Goal: Task Accomplishment & Management: Complete application form

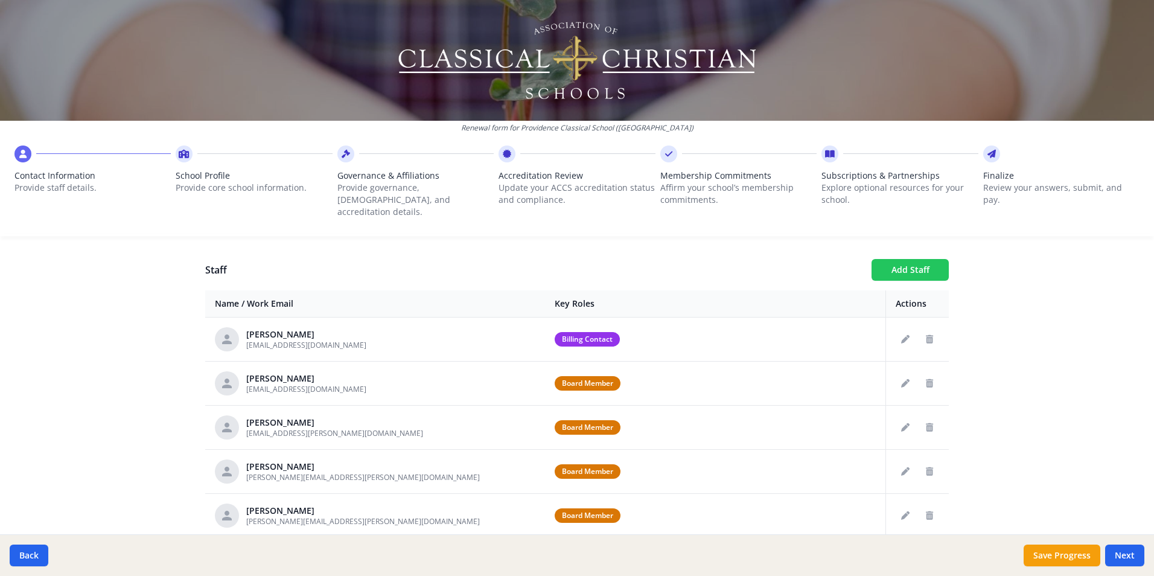
click at [915, 259] on button "Add Staff" at bounding box center [909, 270] width 77 height 22
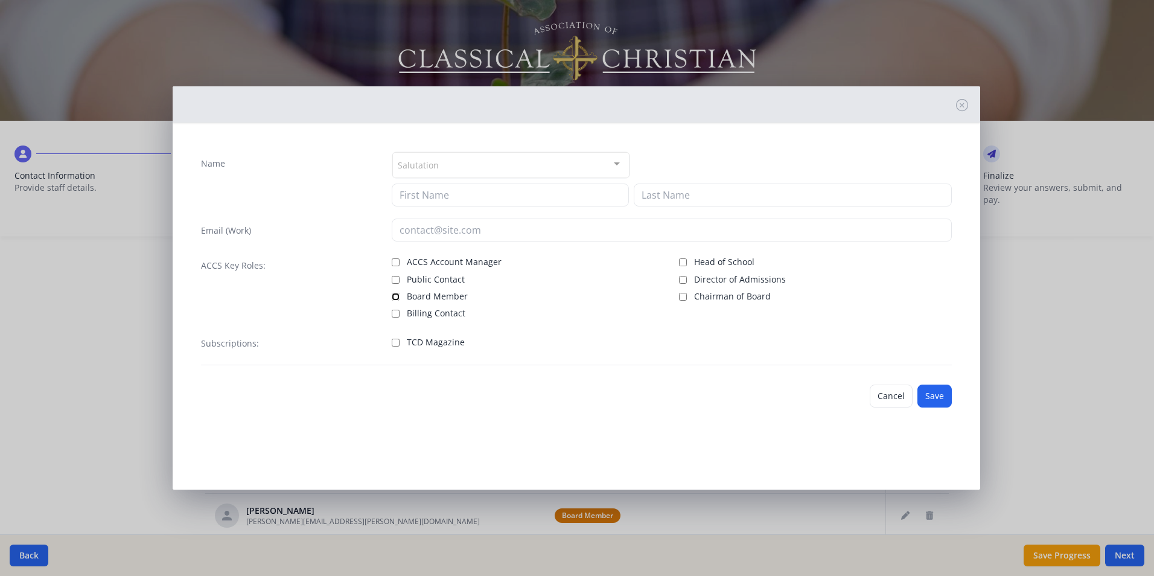
click at [397, 294] on input "Board Member" at bounding box center [396, 297] width 8 height 8
checkbox input "true"
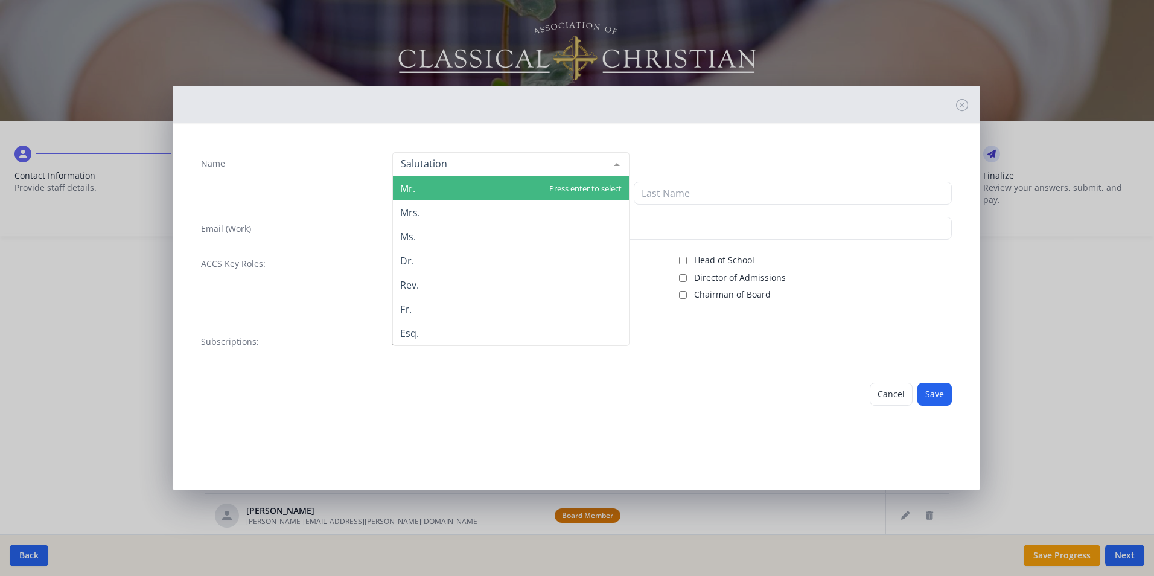
click at [613, 162] on div at bounding box center [617, 164] width 24 height 23
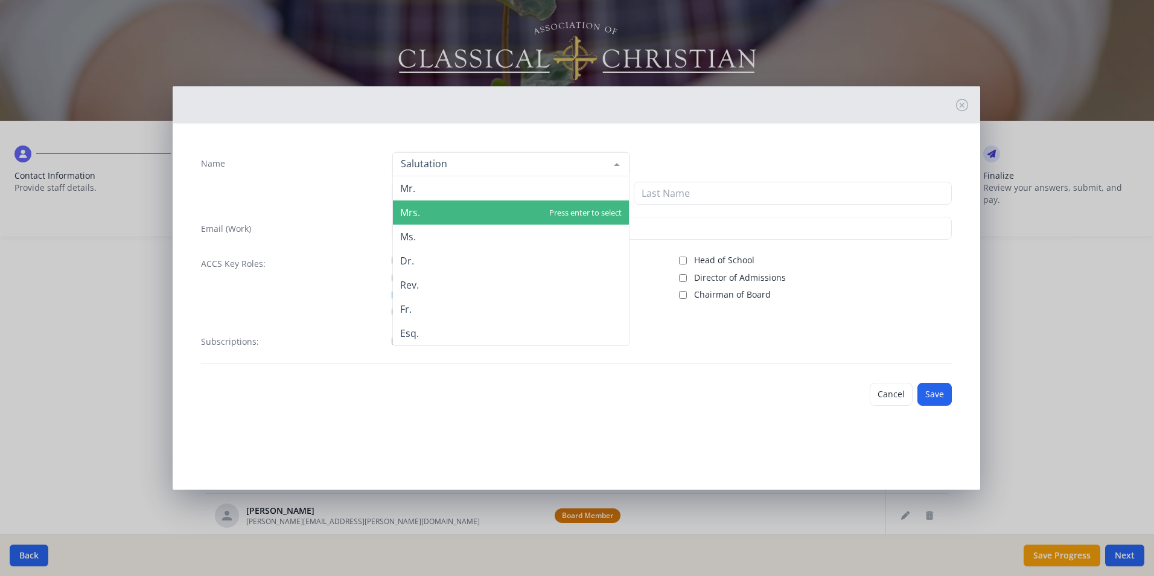
click at [431, 210] on span "Mrs." at bounding box center [511, 212] width 236 height 24
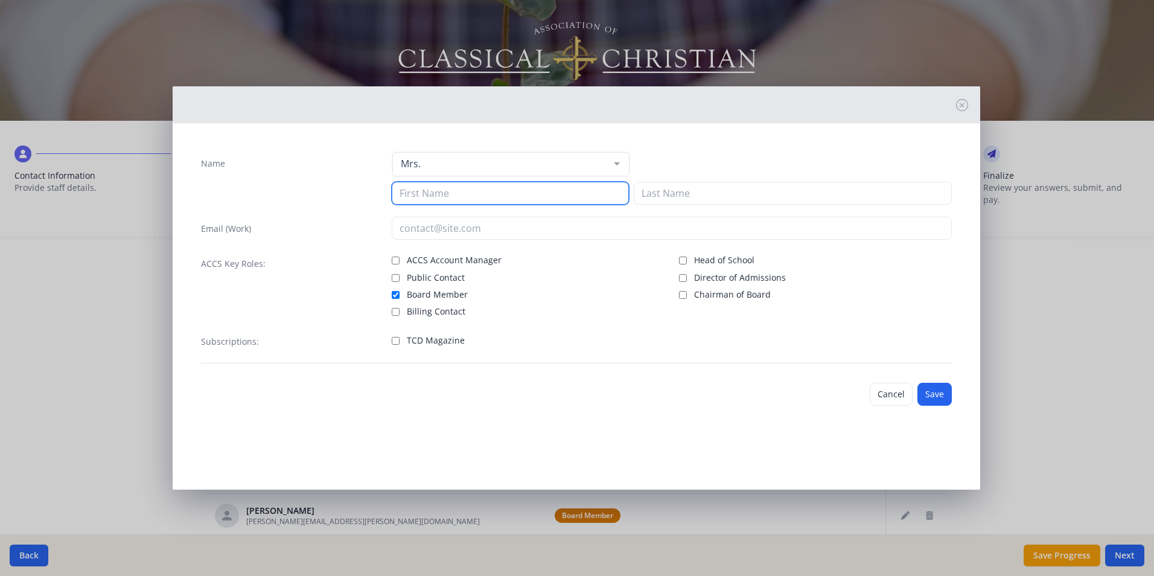
click at [466, 192] on input at bounding box center [510, 193] width 237 height 23
type input "[PERSON_NAME]"
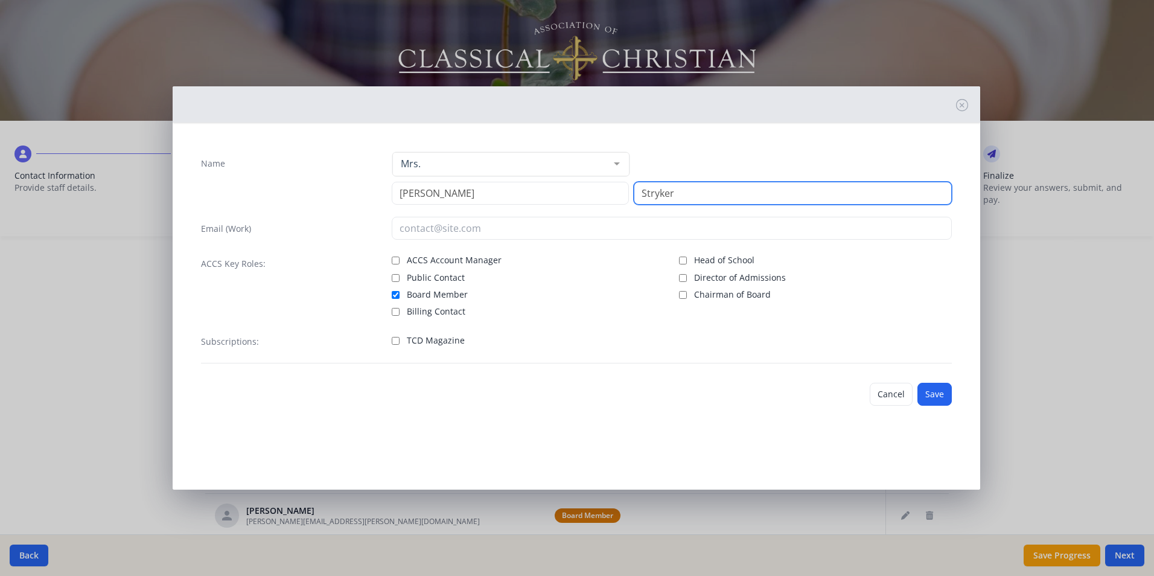
type input "Stryker"
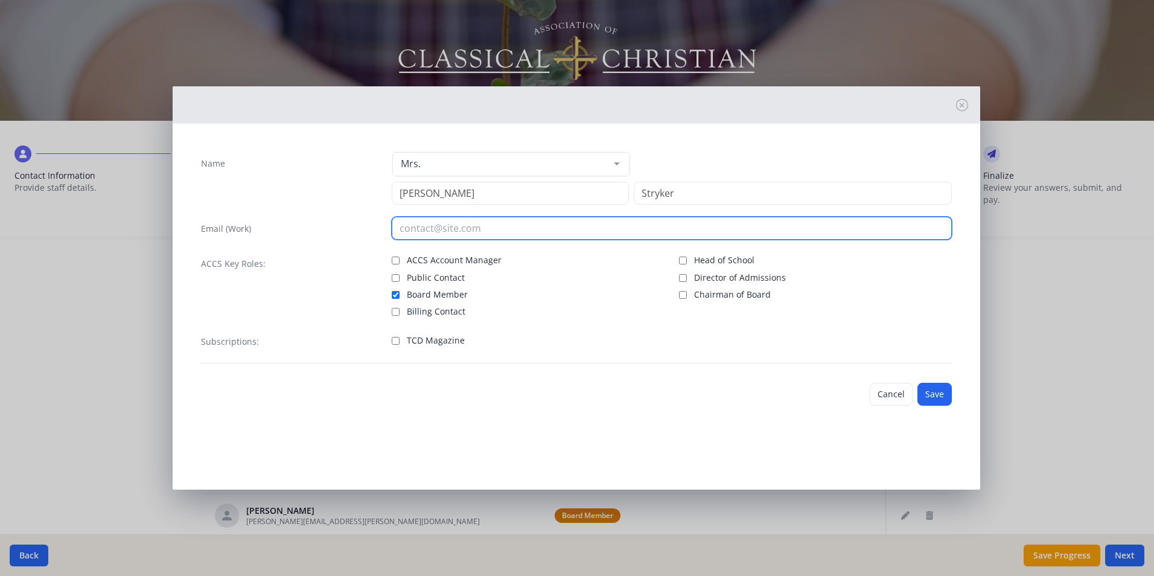
click at [419, 233] on input "email" at bounding box center [672, 228] width 560 height 23
type input "r"
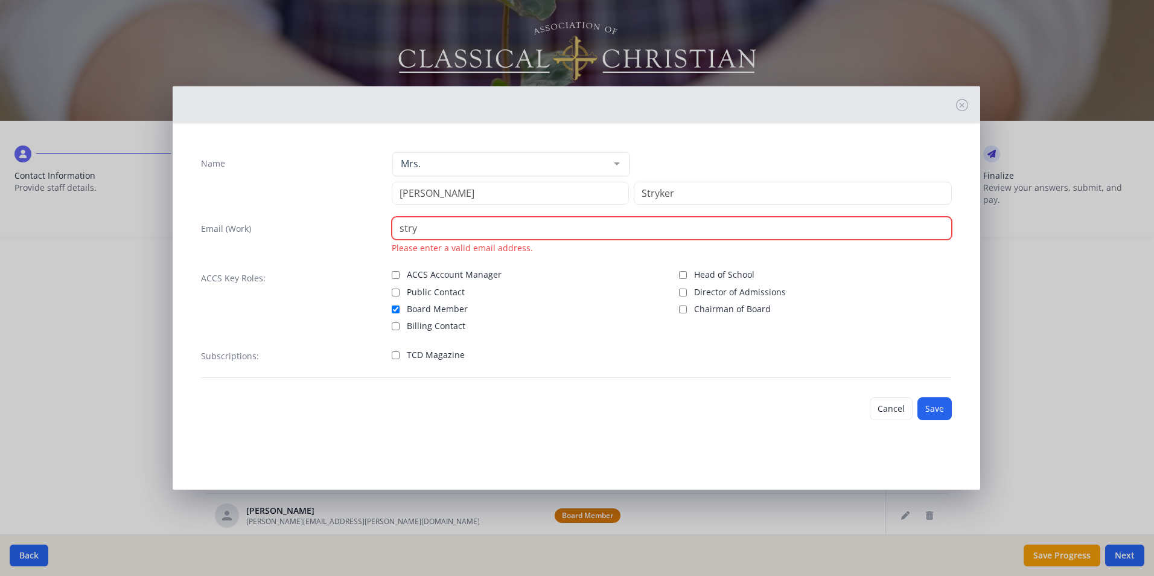
drag, startPoint x: 443, startPoint y: 228, endPoint x: 289, endPoint y: 223, distance: 154.0
click at [308, 224] on div "Email (Work) stry Please enter a valid email address." at bounding box center [576, 235] width 751 height 37
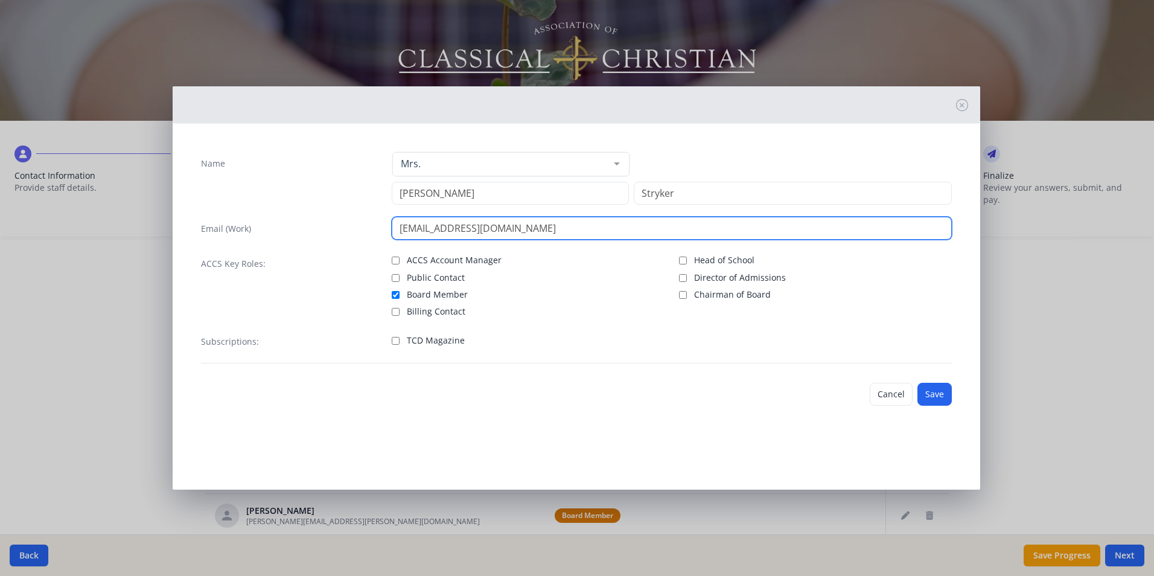
type input "[EMAIL_ADDRESS][DOMAIN_NAME]"
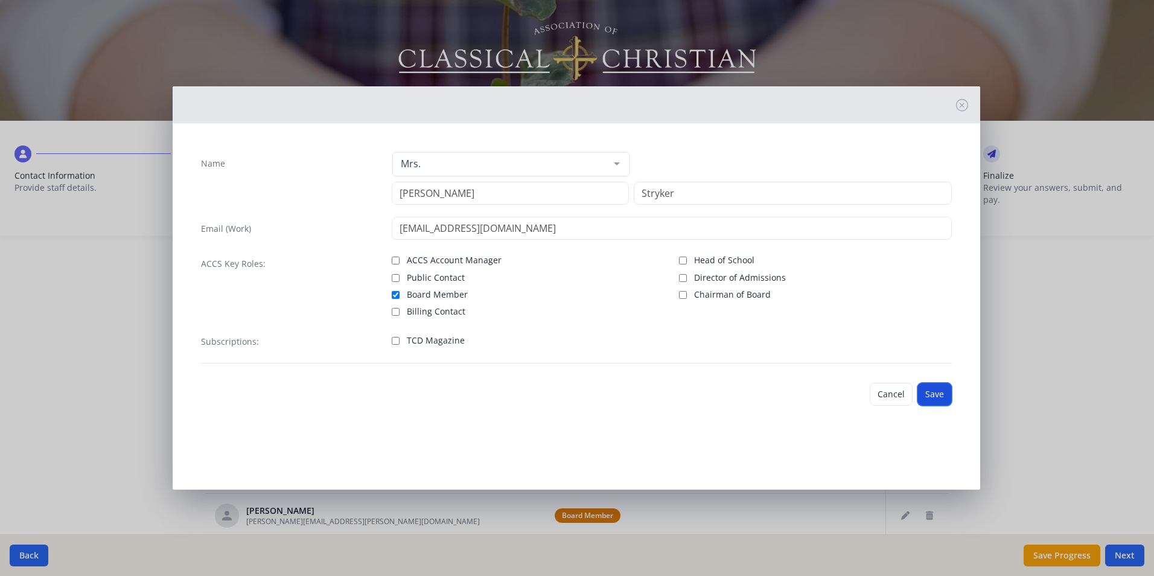
click at [937, 395] on button "Save" at bounding box center [934, 394] width 34 height 23
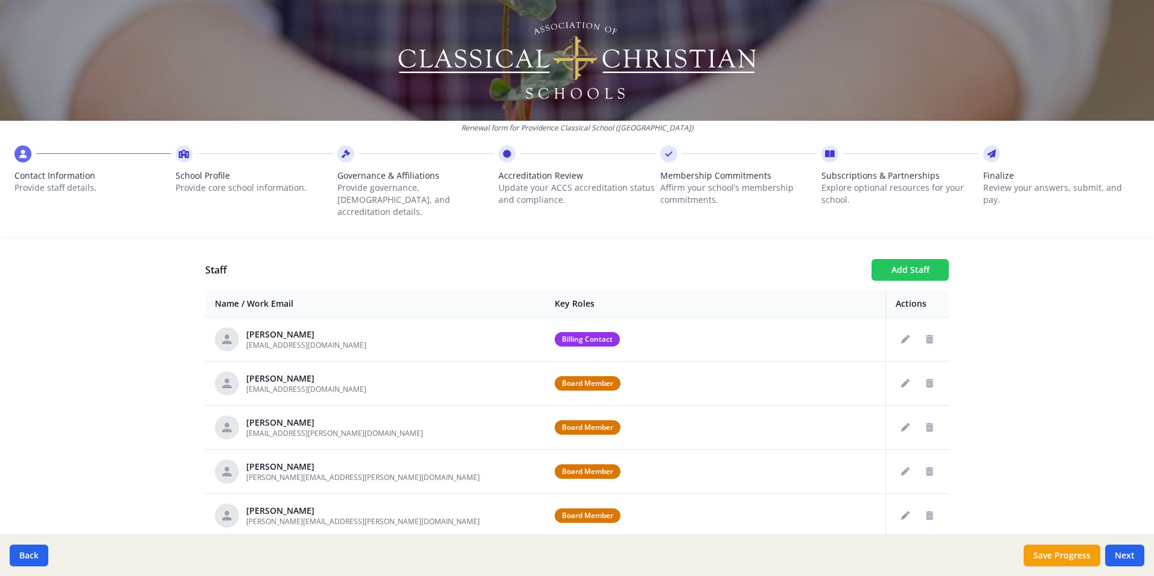
click at [909, 261] on button "Add Staff" at bounding box center [909, 270] width 77 height 22
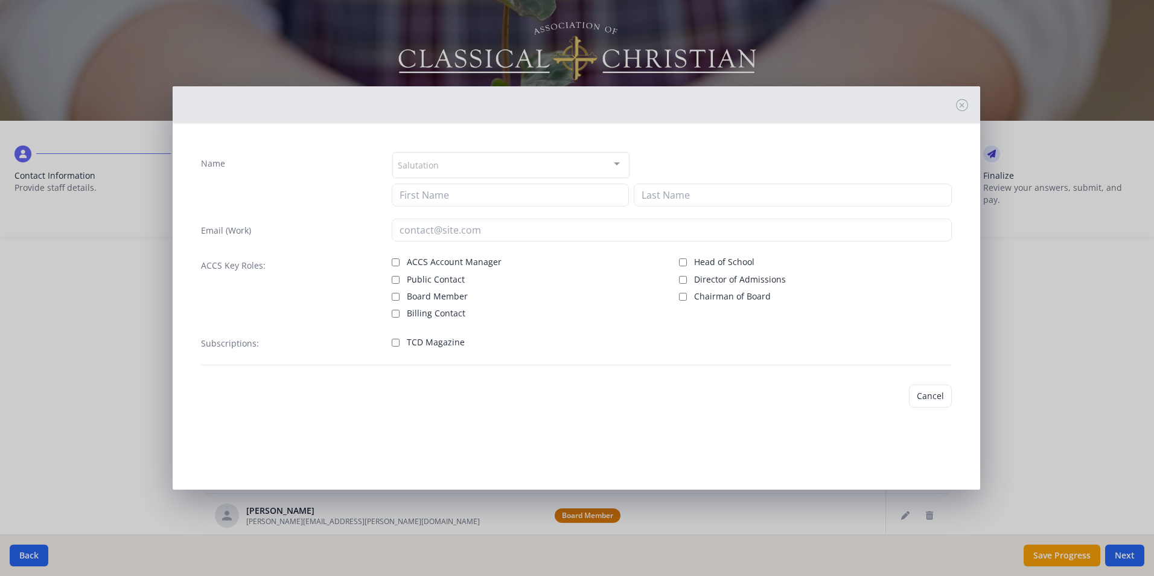
checkbox input "false"
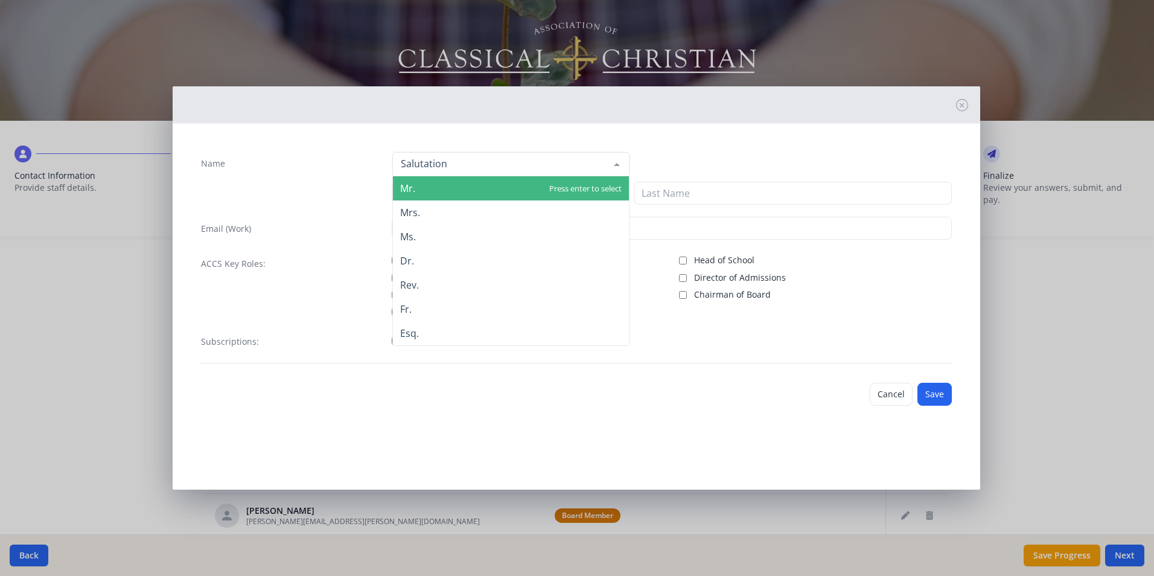
click at [456, 162] on div at bounding box center [510, 164] width 237 height 24
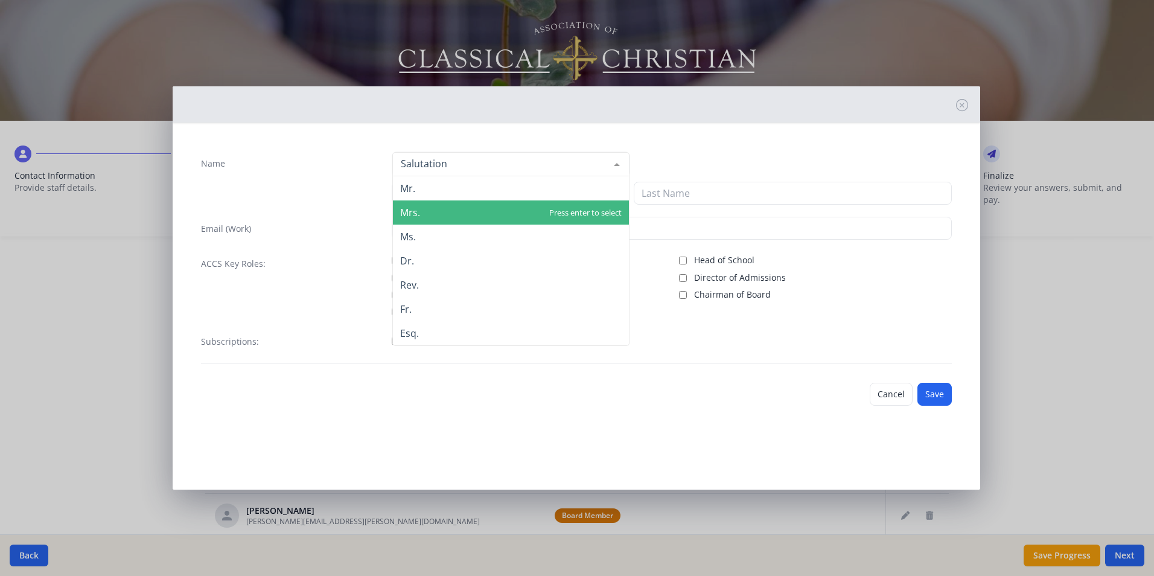
click at [449, 205] on span "Mrs." at bounding box center [511, 212] width 236 height 24
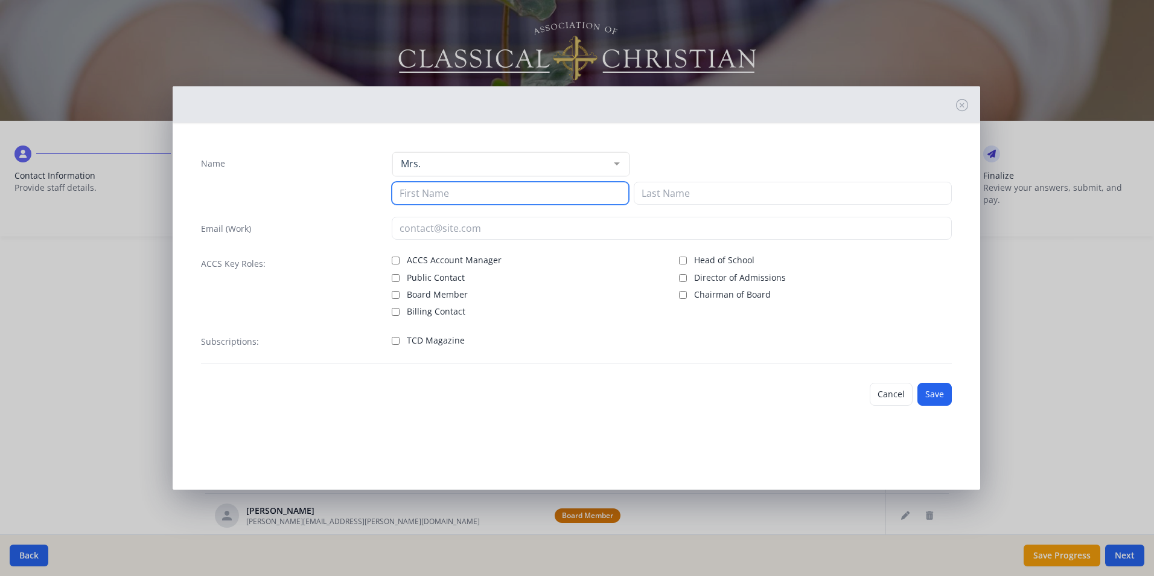
click at [430, 197] on input at bounding box center [510, 193] width 237 height 23
type input "[PERSON_NAME]"
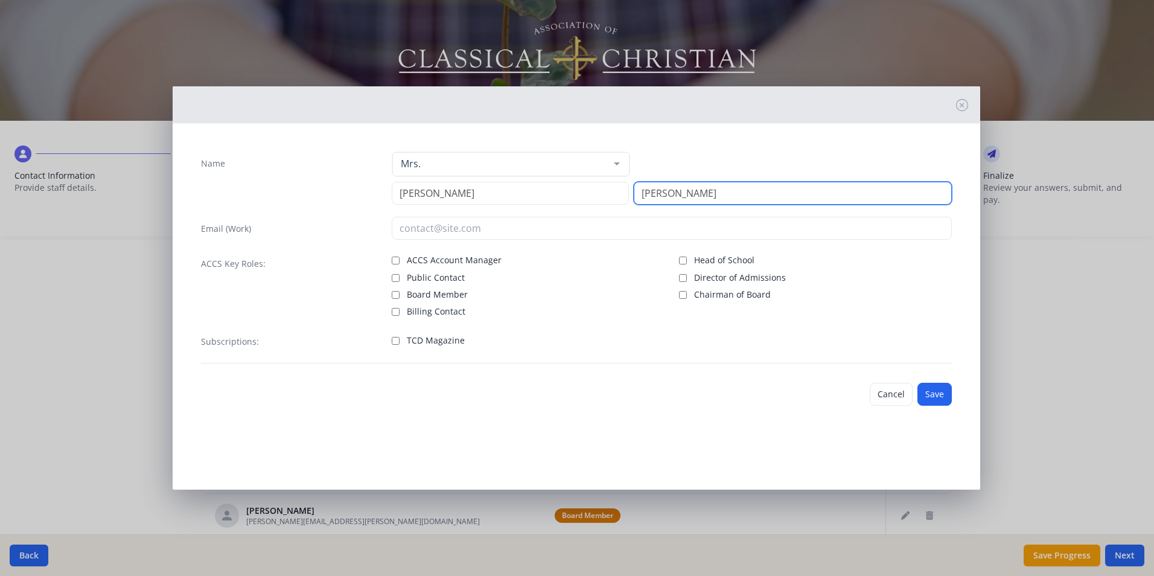
type input "[PERSON_NAME]"
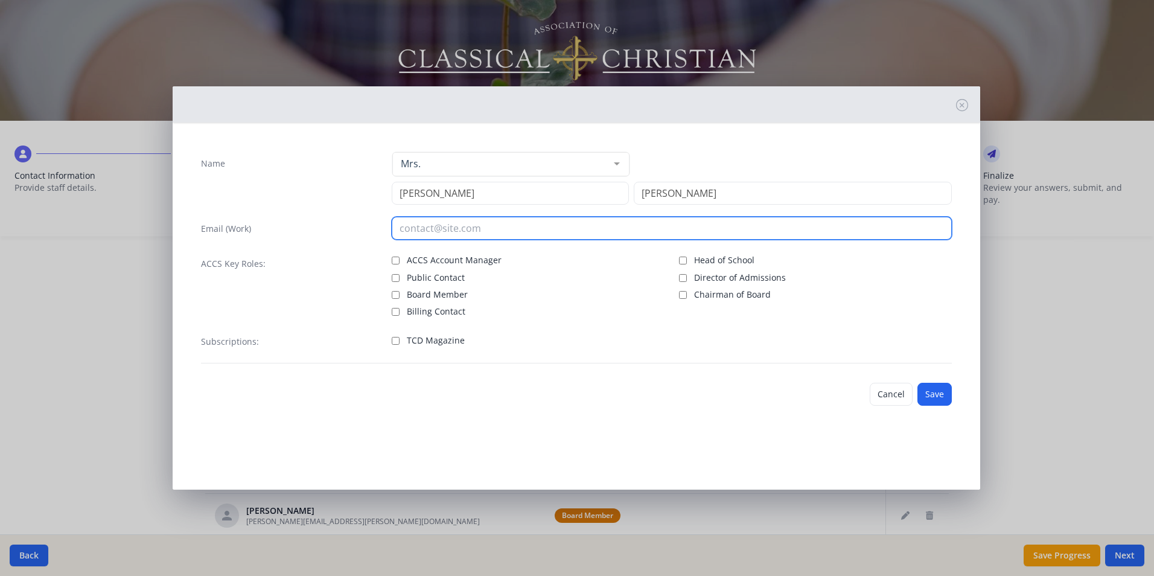
click at [429, 231] on input "email" at bounding box center [672, 228] width 560 height 23
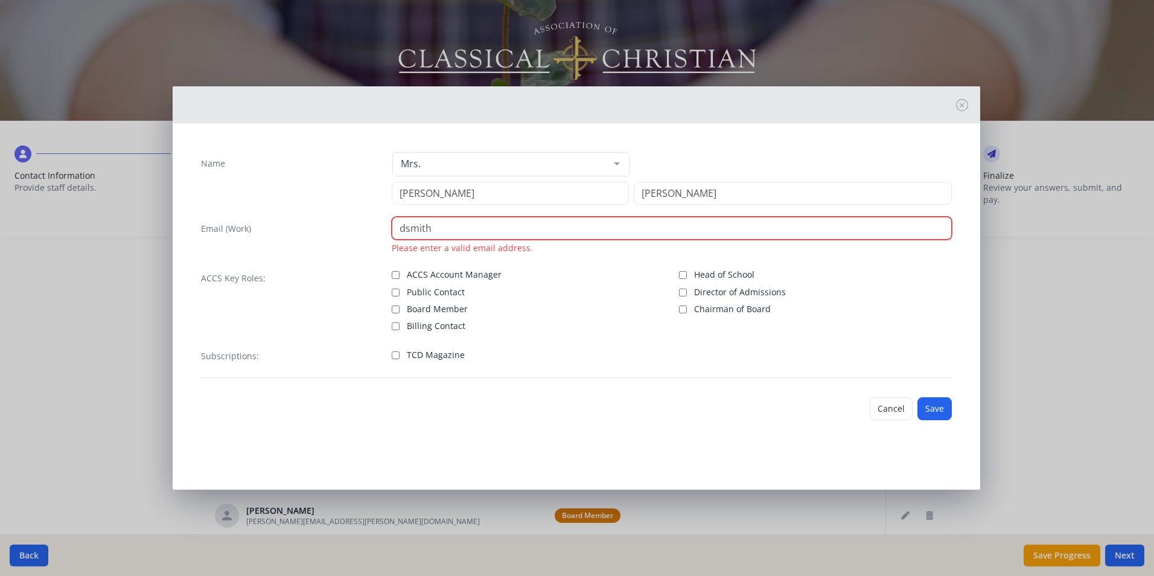
type input "[EMAIL_ADDRESS][DOMAIN_NAME]"
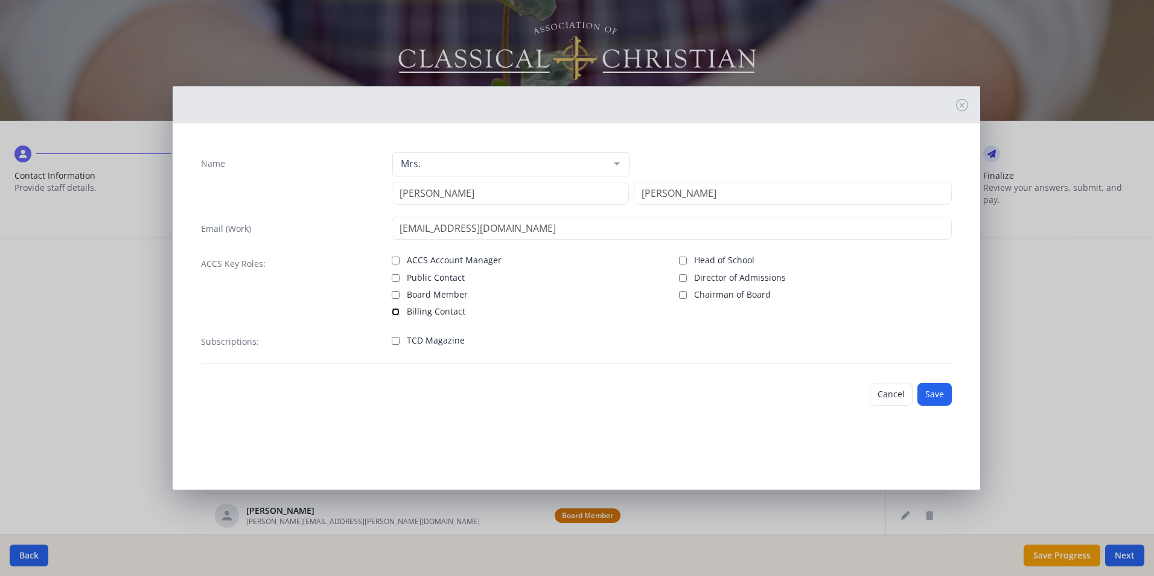
click at [393, 312] on input "Billing Contact" at bounding box center [396, 312] width 8 height 8
checkbox input "true"
click at [937, 398] on button "Save" at bounding box center [934, 394] width 34 height 23
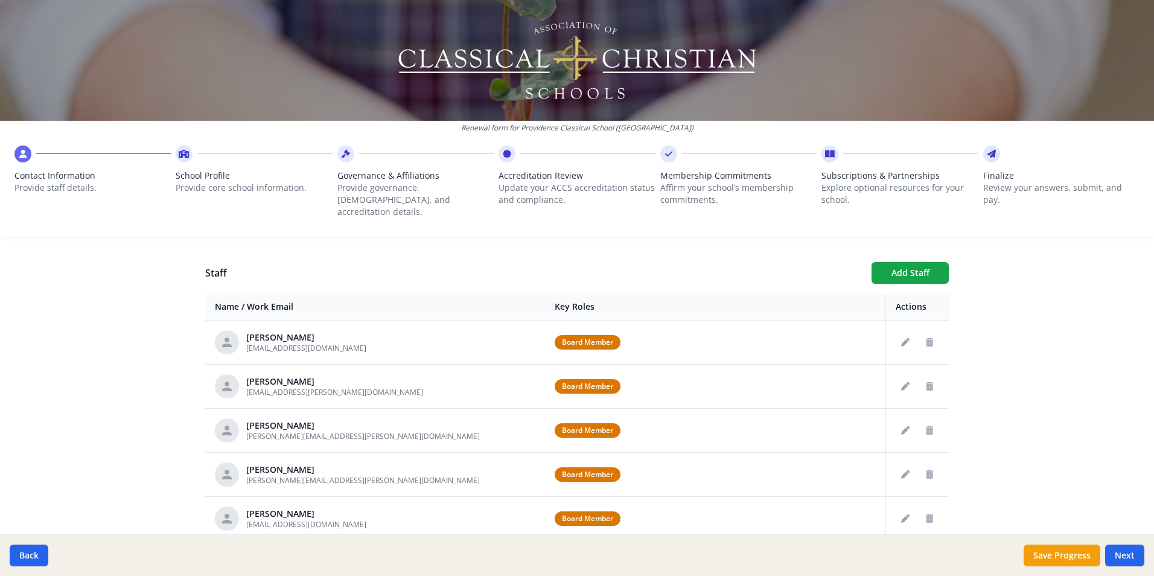
scroll to position [422, 0]
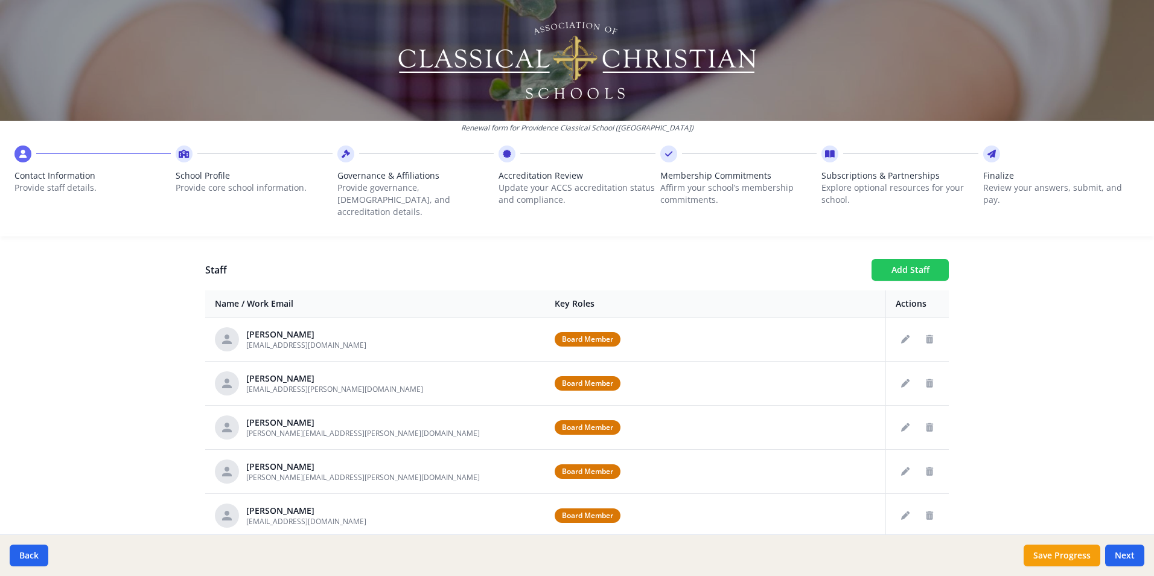
click at [887, 263] on button "Add Staff" at bounding box center [909, 270] width 77 height 22
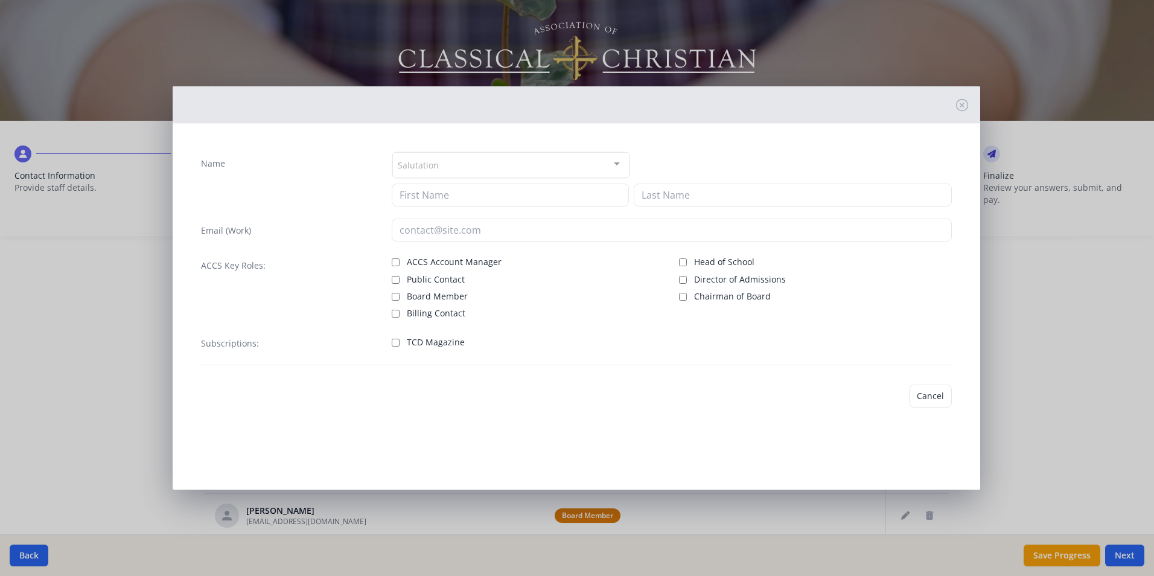
checkbox input "false"
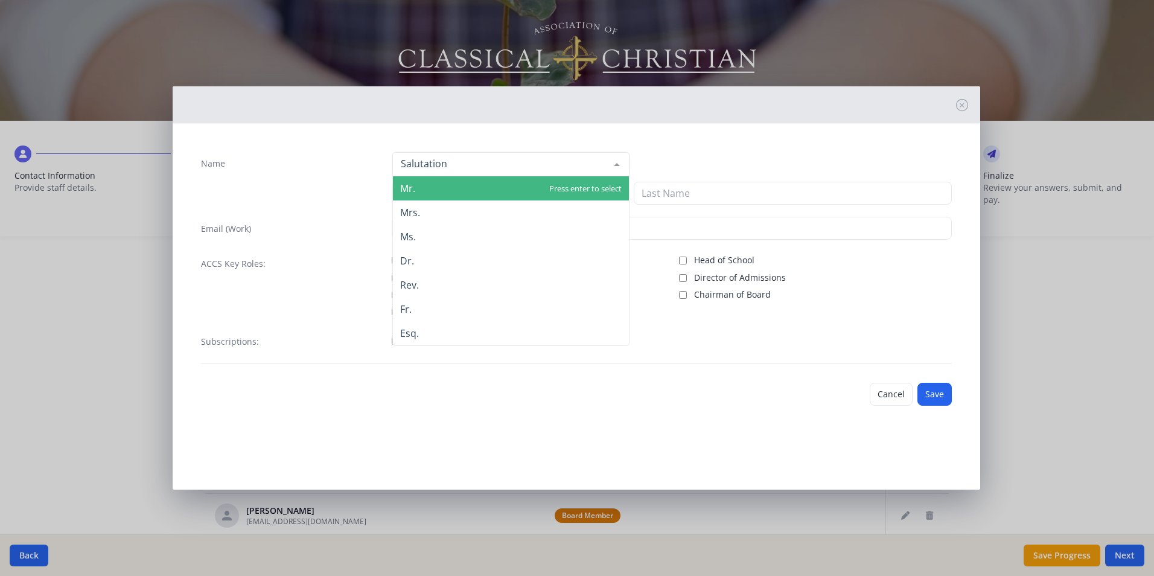
click at [614, 160] on div at bounding box center [617, 164] width 24 height 23
click at [430, 194] on span "Mr." at bounding box center [511, 188] width 236 height 24
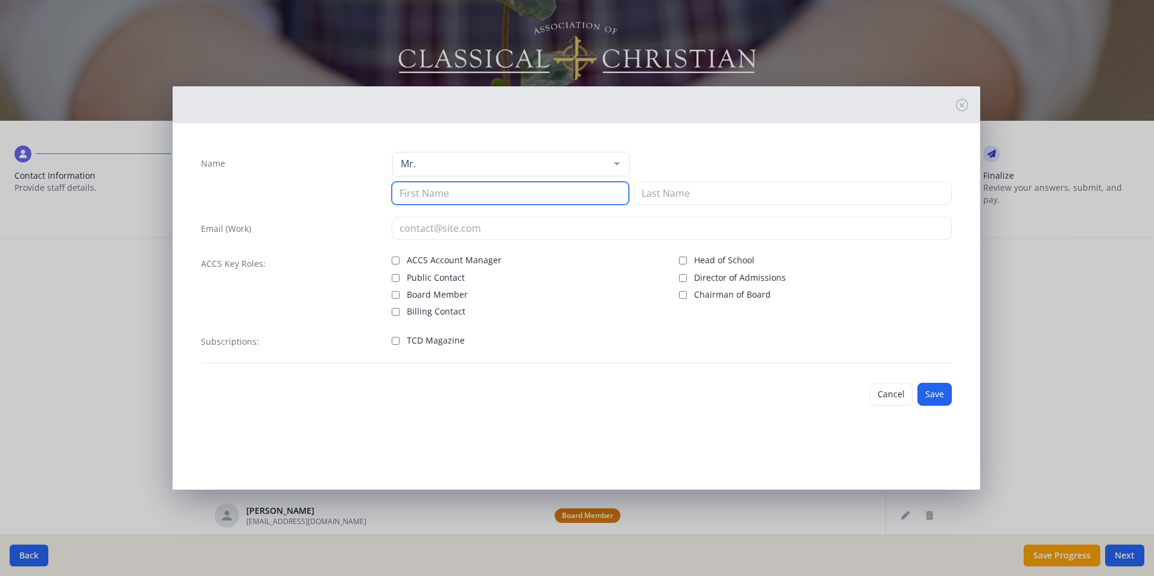
click at [450, 197] on input at bounding box center [510, 193] width 237 height 23
type input "[PERSON_NAME]"
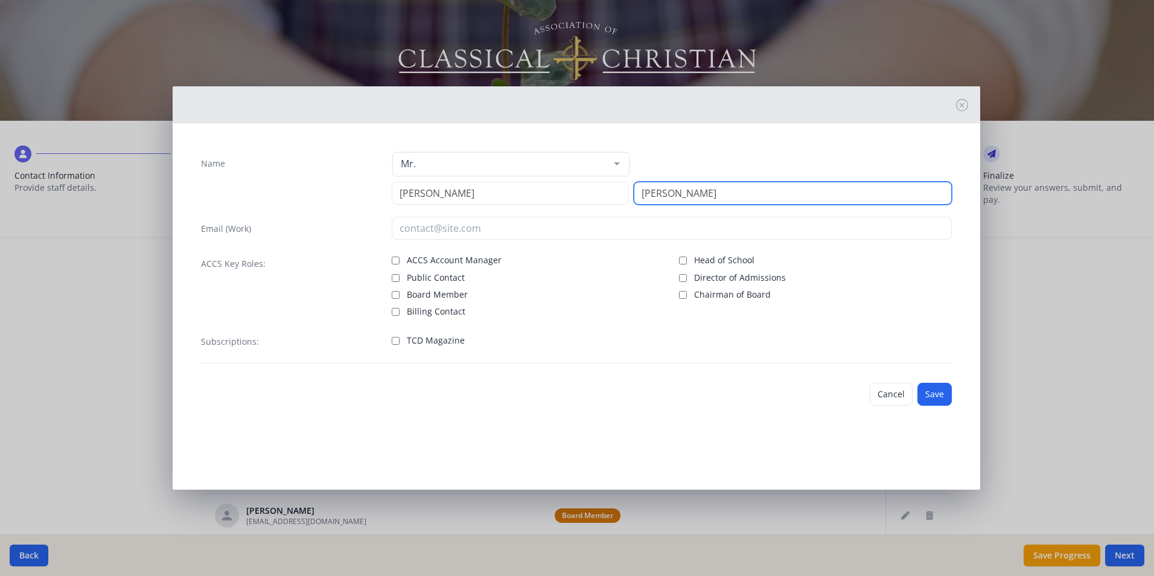
type input "[PERSON_NAME]"
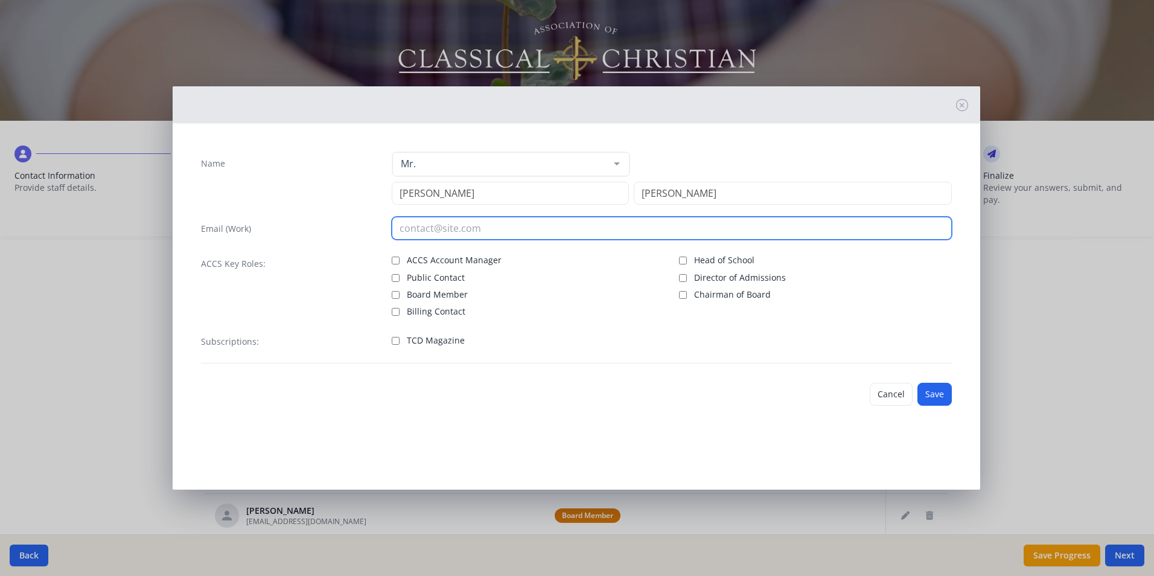
click at [424, 220] on input "email" at bounding box center [672, 228] width 560 height 23
click at [428, 230] on input "email" at bounding box center [672, 228] width 560 height 23
type input "[EMAIL_ADDRESS][DOMAIN_NAME]"
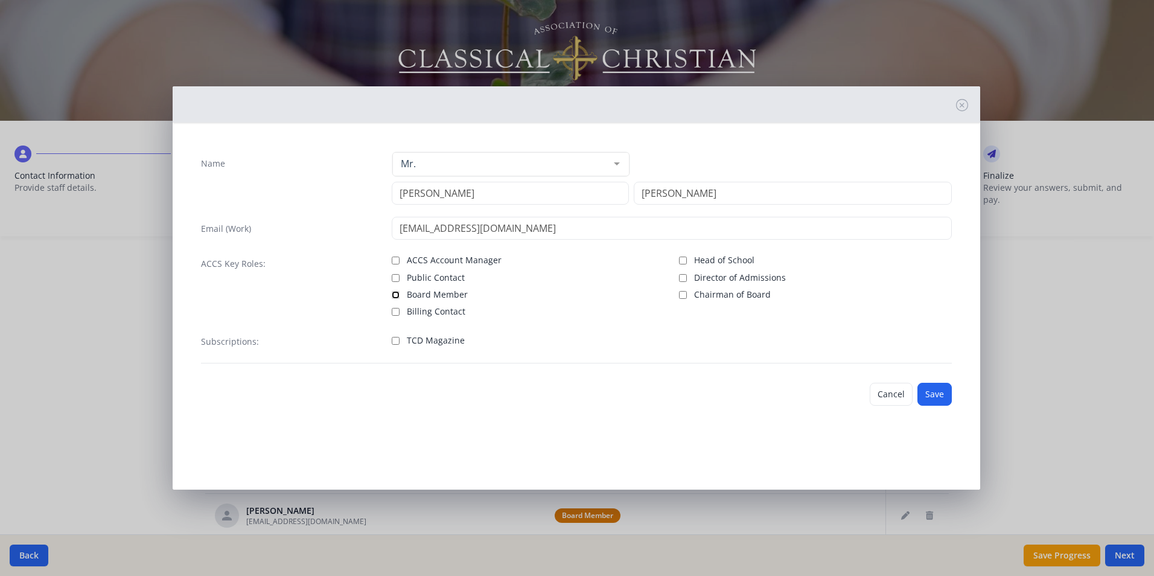
click at [393, 295] on input "Board Member" at bounding box center [396, 295] width 8 height 8
checkbox input "true"
click at [932, 389] on button "Save" at bounding box center [934, 394] width 34 height 23
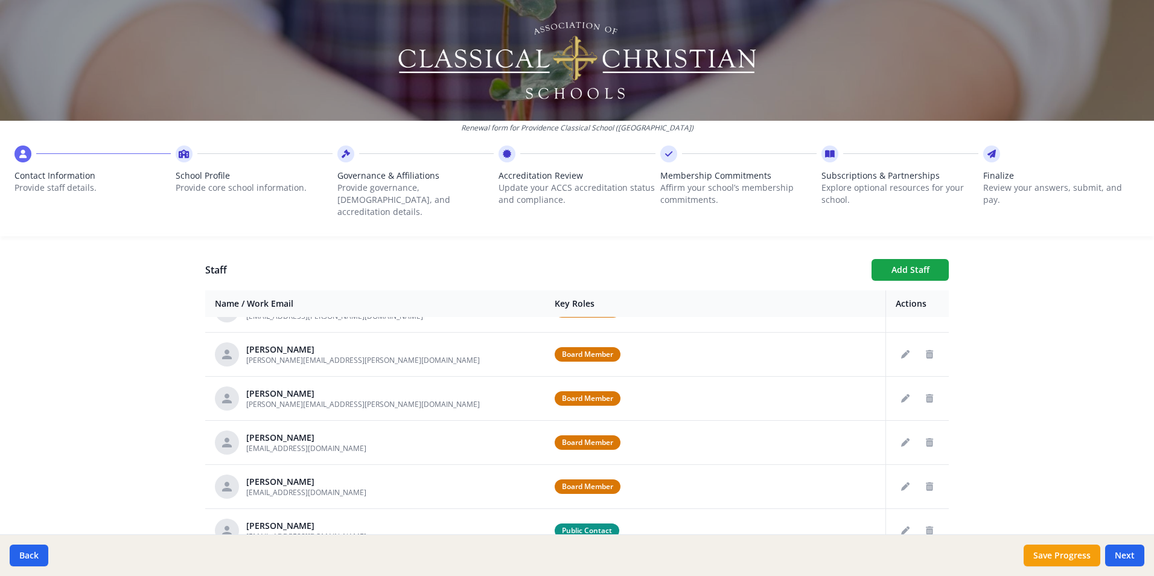
scroll to position [121, 0]
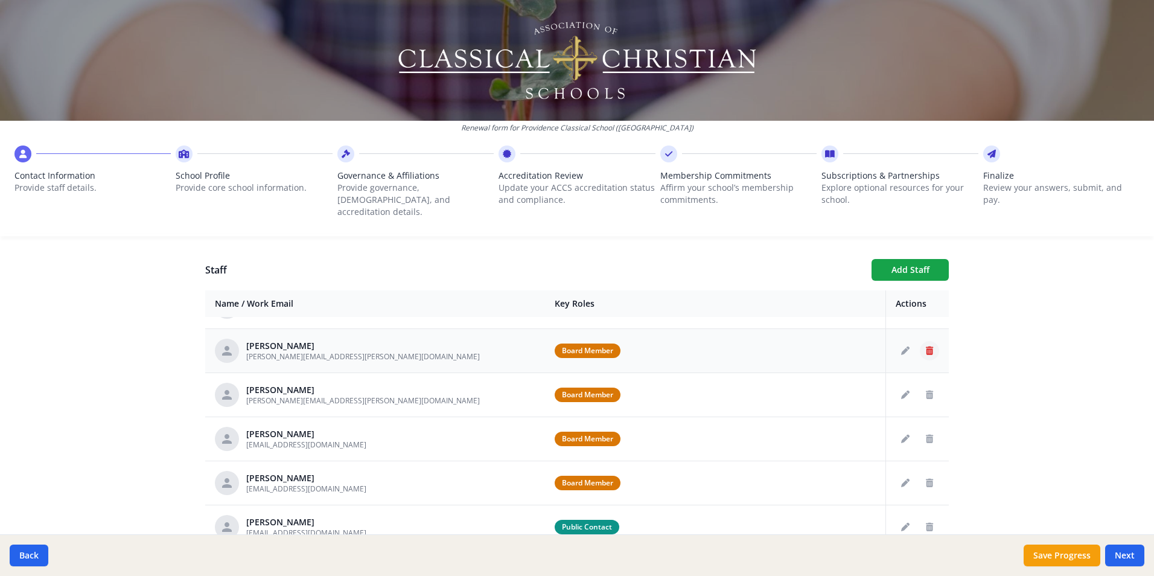
click at [926, 346] on icon "Delete staff" at bounding box center [929, 350] width 7 height 8
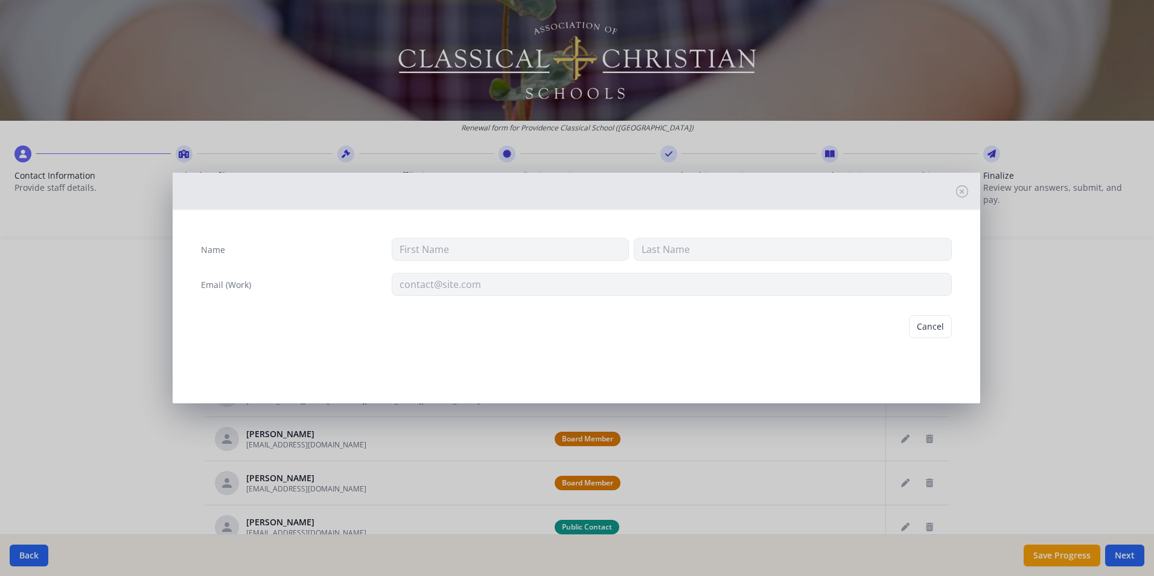
type input "[PERSON_NAME]"
type input "[PERSON_NAME][EMAIL_ADDRESS][PERSON_NAME][DOMAIN_NAME]"
click at [928, 325] on button "Delete" at bounding box center [931, 326] width 42 height 23
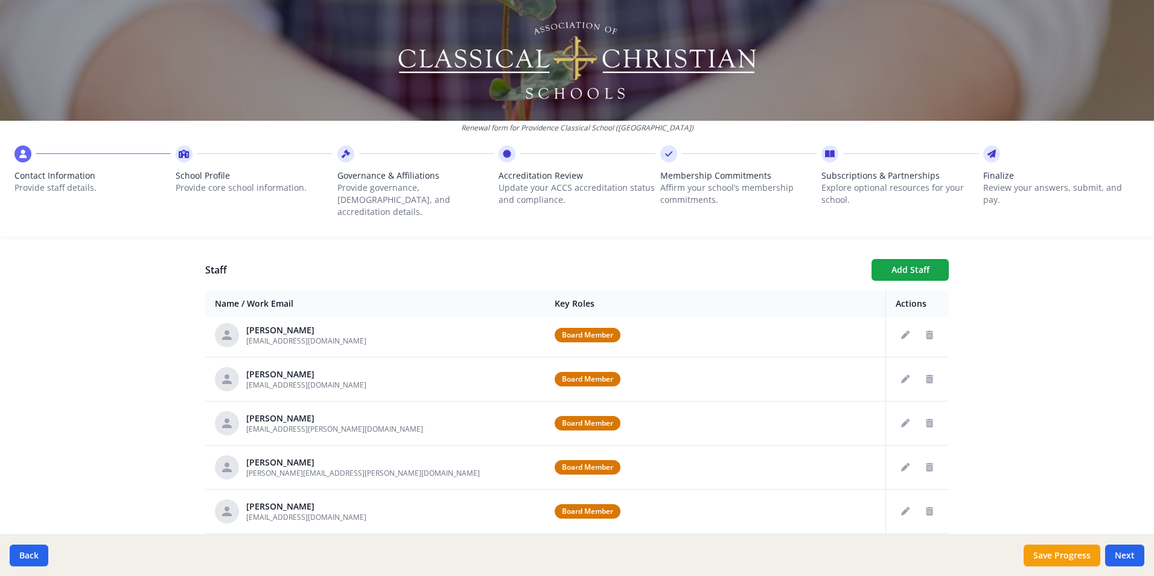
scroll to position [0, 0]
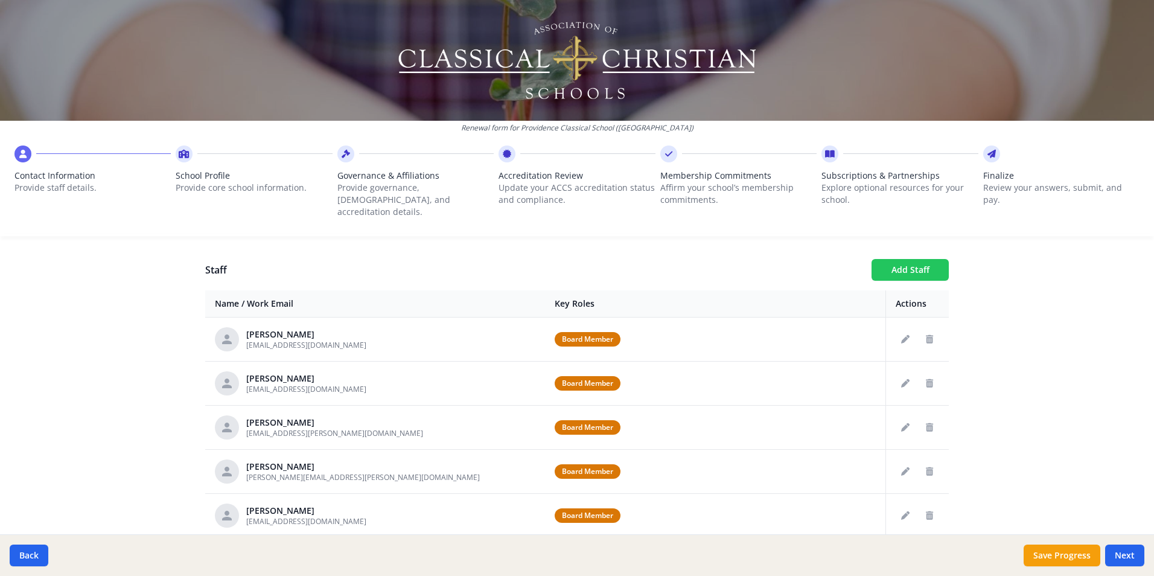
click at [904, 259] on button "Add Staff" at bounding box center [909, 270] width 77 height 22
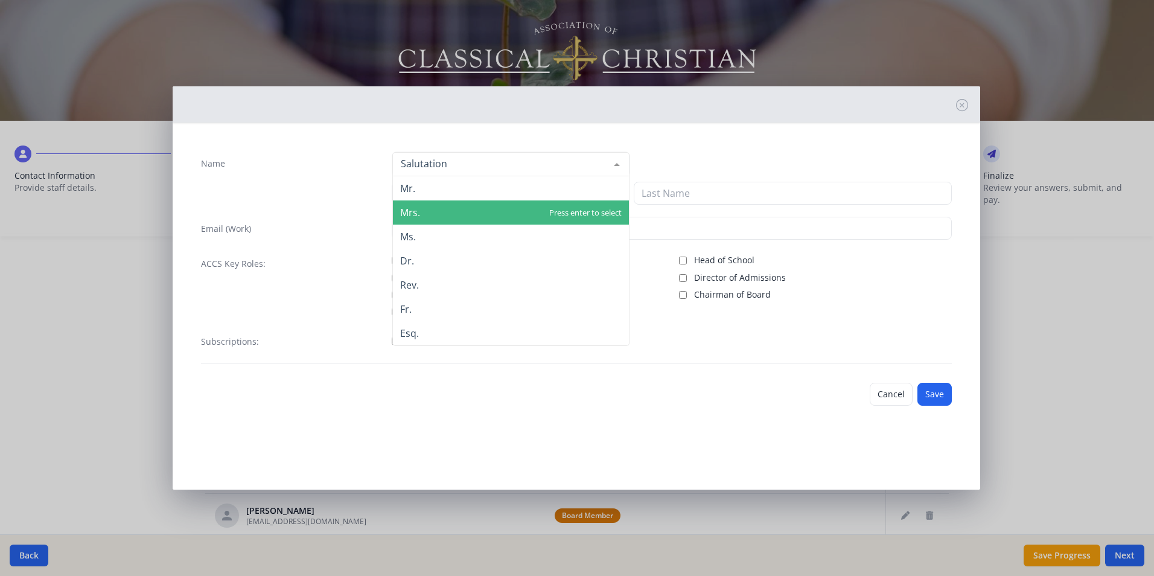
click at [438, 214] on span "Mrs." at bounding box center [511, 212] width 236 height 24
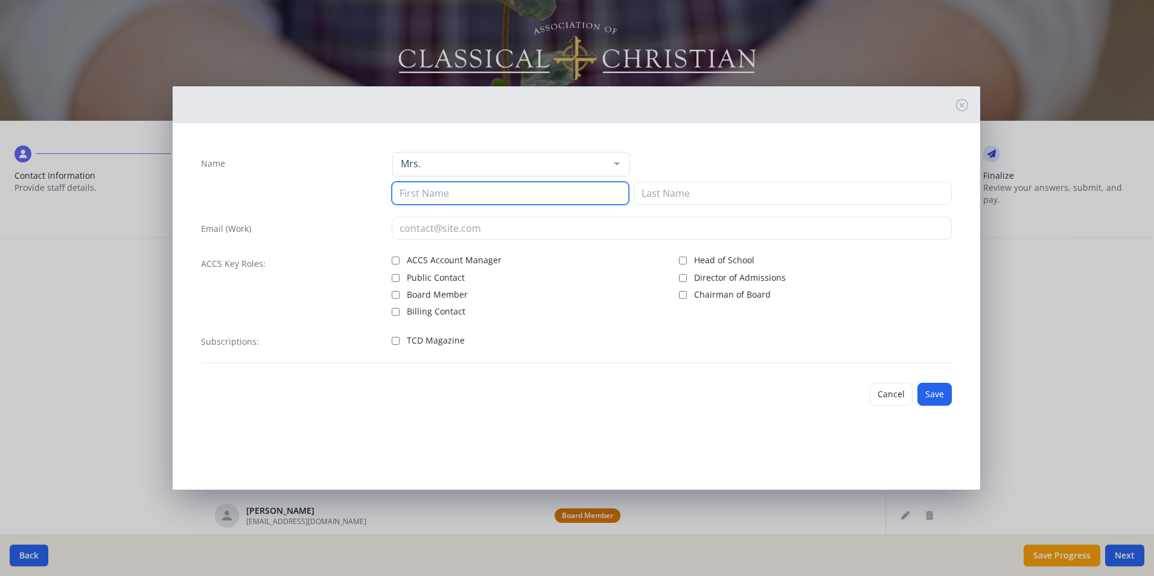
click at [413, 193] on input at bounding box center [510, 193] width 237 height 23
type input "Abby"
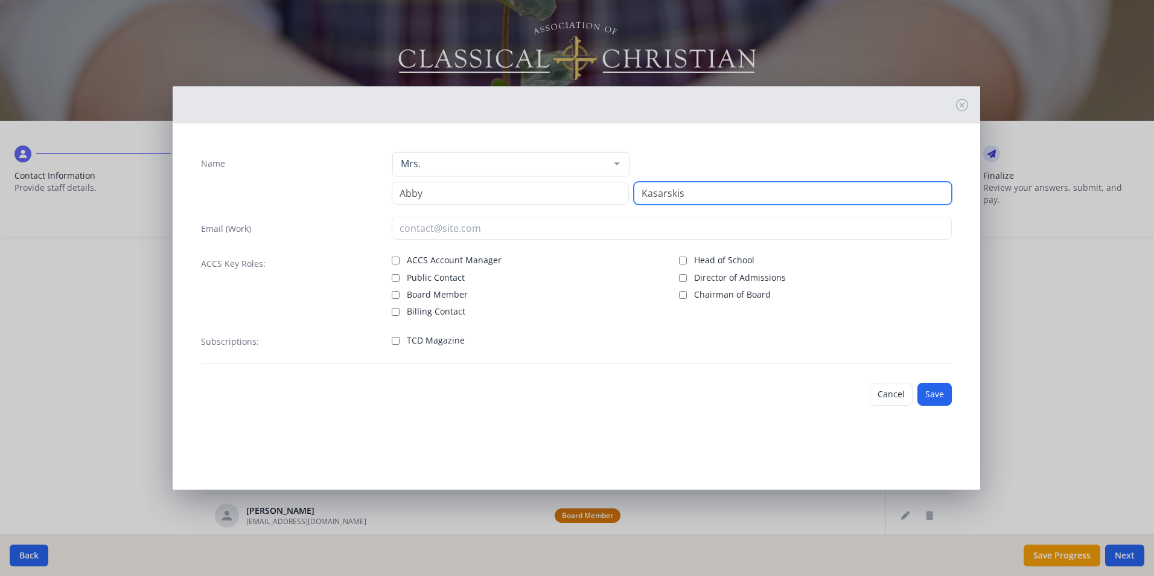
type input "Kasarskis"
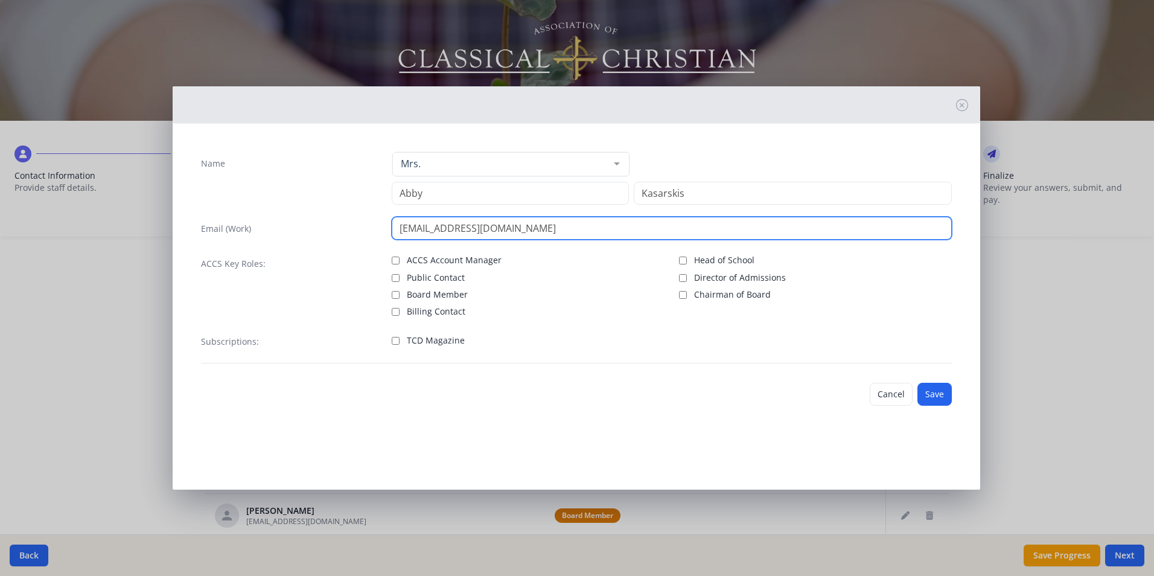
type input "[EMAIL_ADDRESS][DOMAIN_NAME]"
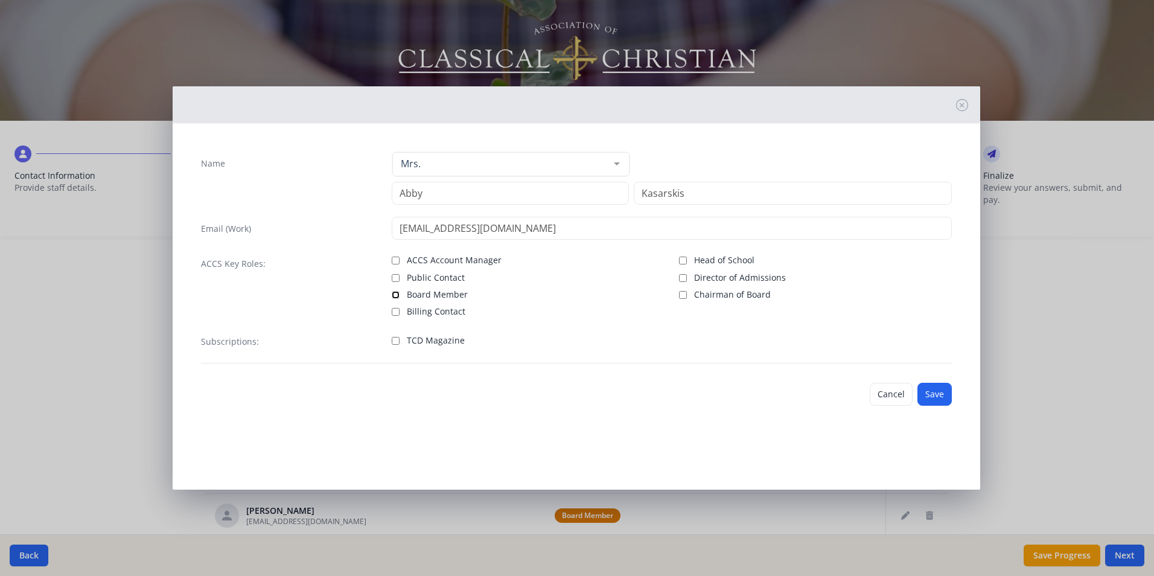
drag, startPoint x: 398, startPoint y: 296, endPoint x: 478, endPoint y: 329, distance: 86.3
click at [398, 295] on input "Board Member" at bounding box center [396, 295] width 8 height 8
checkbox input "true"
click at [932, 392] on button "Save" at bounding box center [934, 394] width 34 height 23
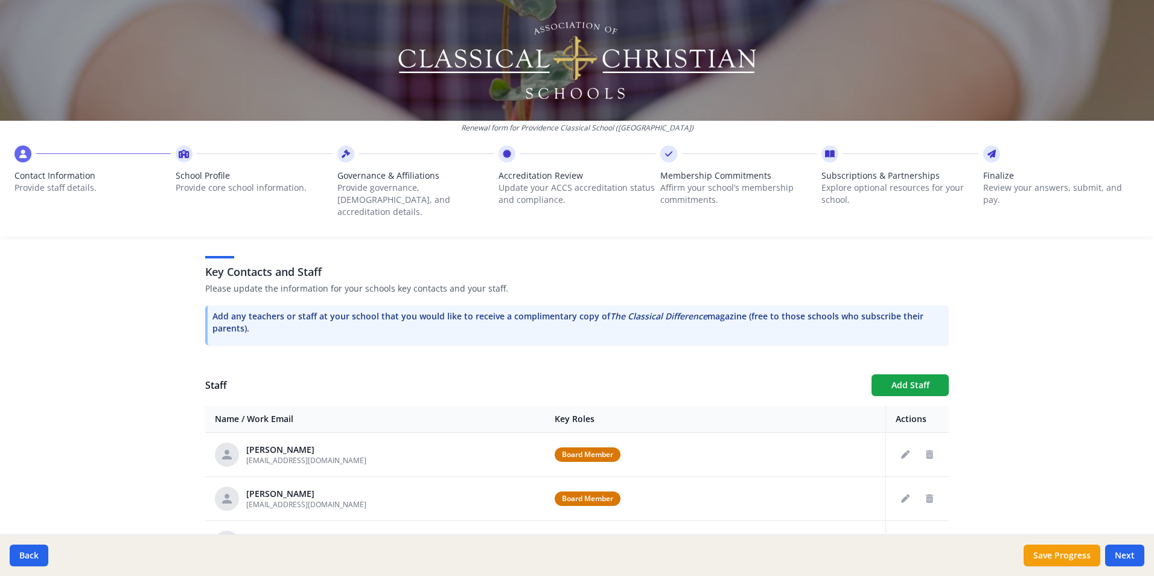
scroll to position [302, 0]
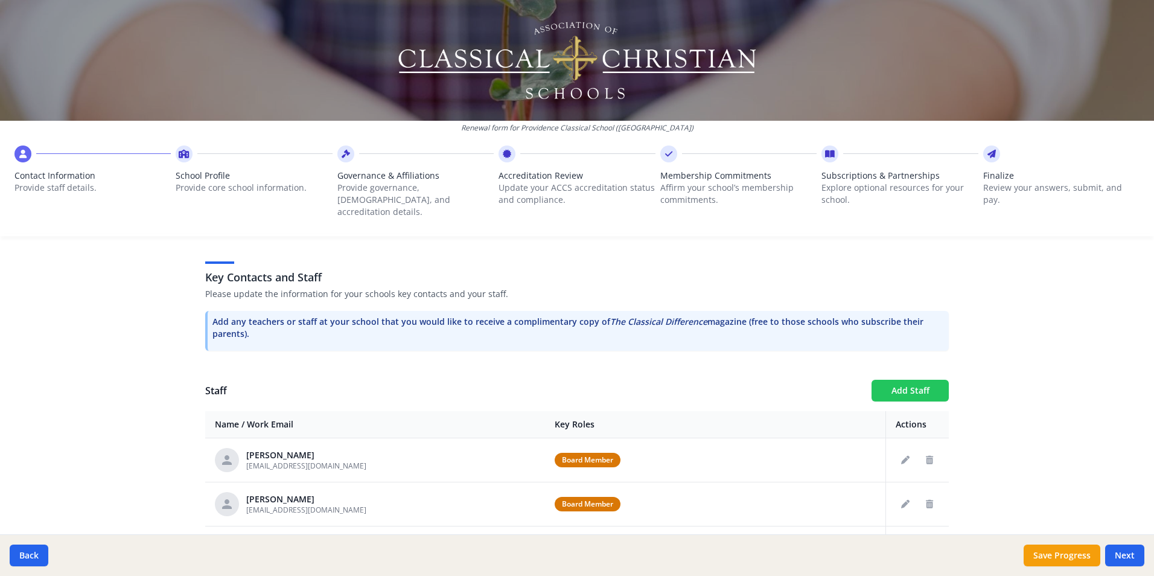
click at [893, 380] on button "Add Staff" at bounding box center [909, 391] width 77 height 22
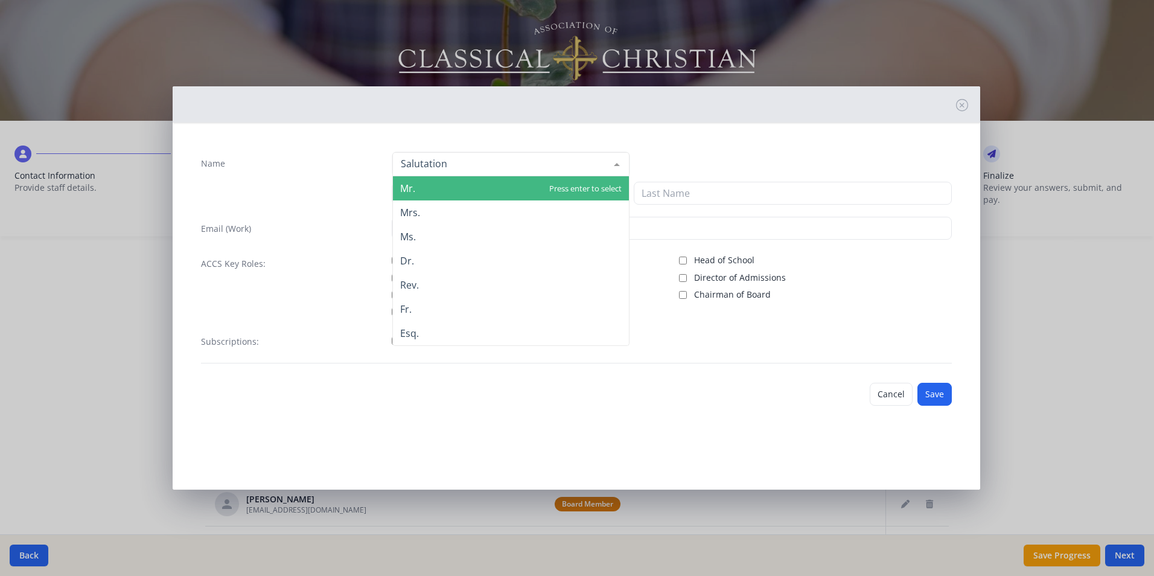
click at [428, 195] on span "Mr." at bounding box center [511, 188] width 236 height 24
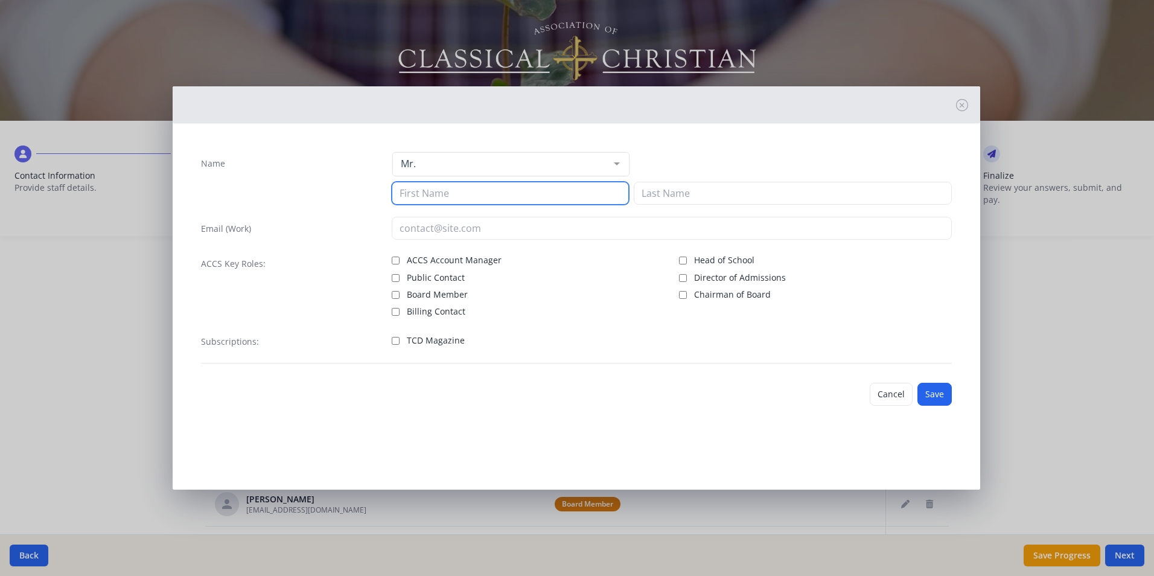
click at [422, 195] on input at bounding box center [510, 193] width 237 height 23
type input "[PERSON_NAME]"
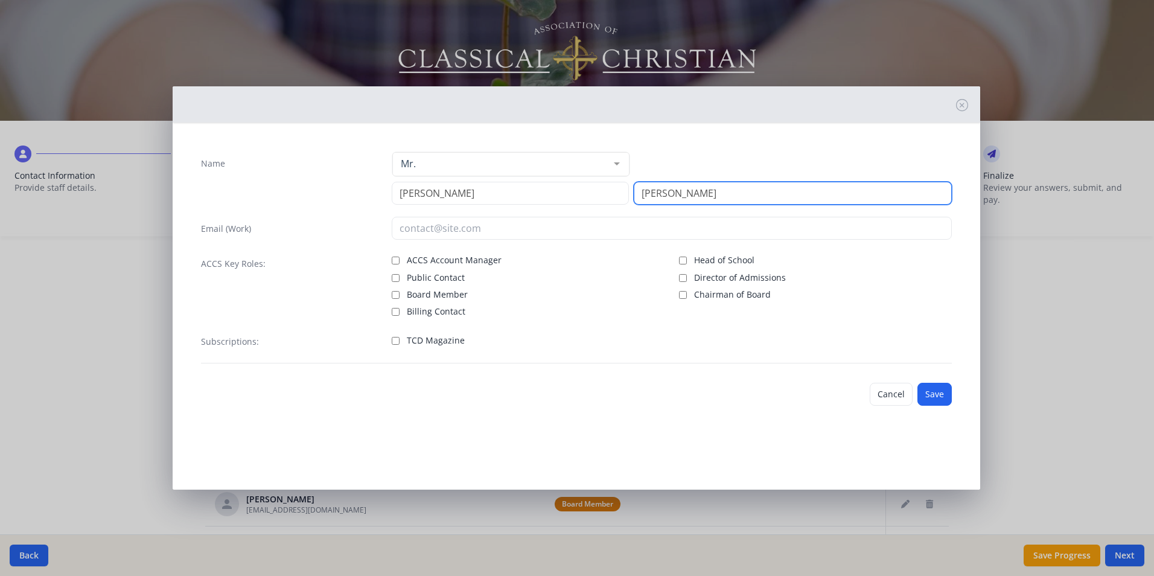
type input "[PERSON_NAME]"
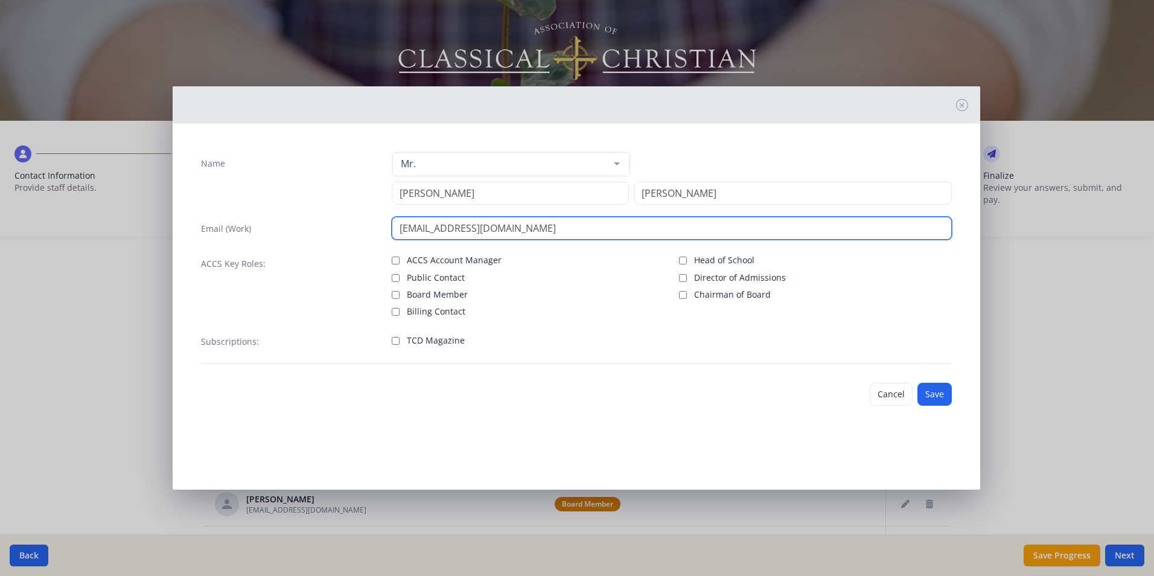
type input "[EMAIL_ADDRESS][DOMAIN_NAME]"
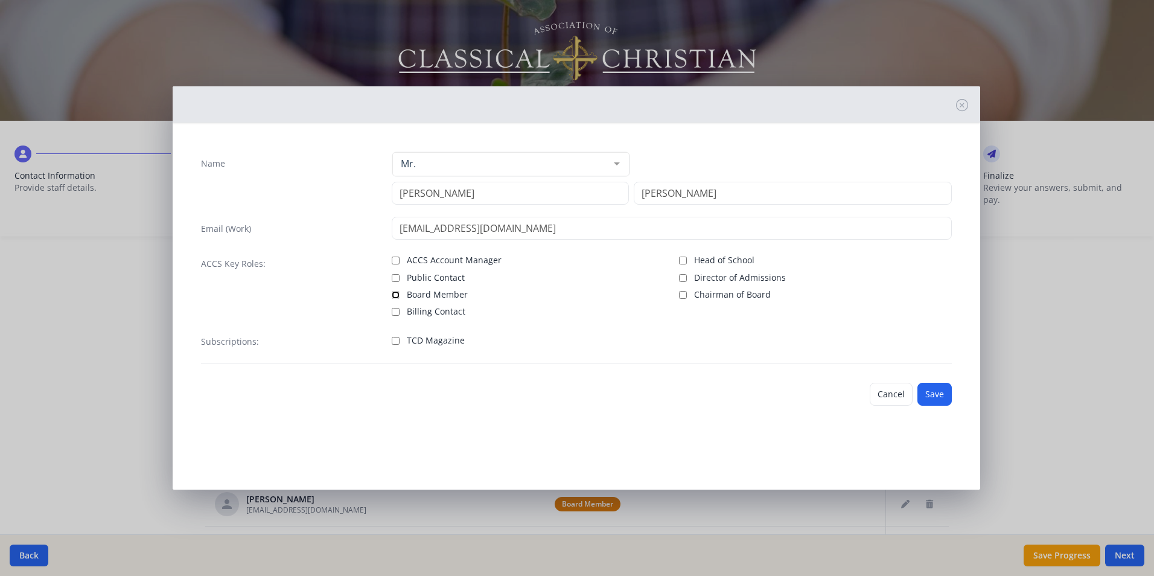
click at [395, 291] on input "Board Member" at bounding box center [396, 295] width 8 height 8
checkbox input "true"
click at [941, 396] on button "Save" at bounding box center [934, 394] width 34 height 23
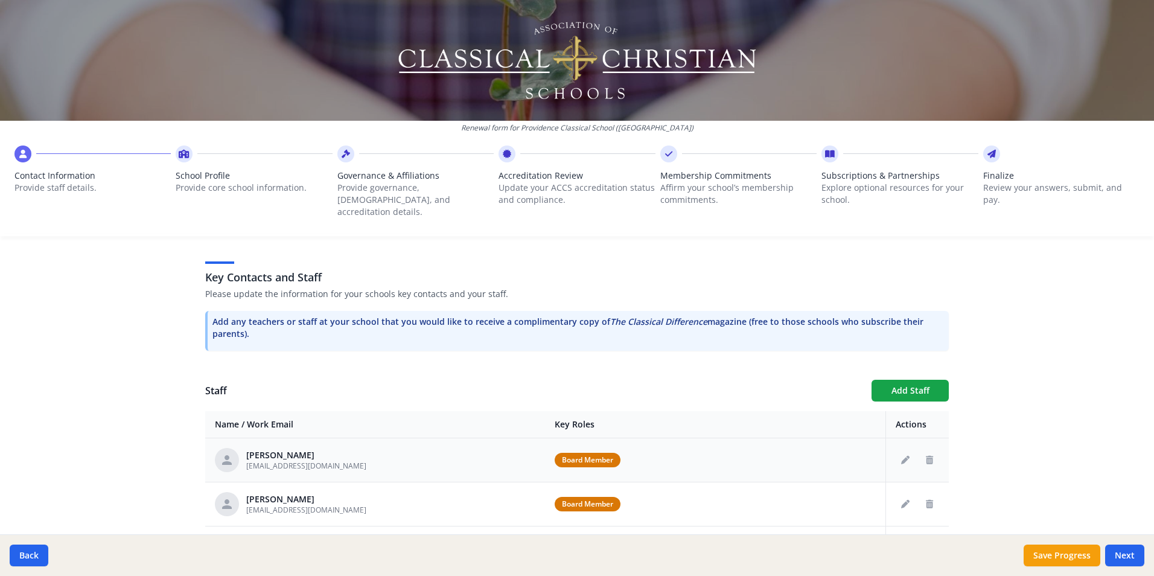
drag, startPoint x: 1000, startPoint y: 438, endPoint x: 826, endPoint y: 436, distance: 174.4
click at [1001, 437] on div "Renewal form for Providence Classical School ([GEOGRAPHIC_DATA]) Contact Inform…" at bounding box center [577, 288] width 1154 height 576
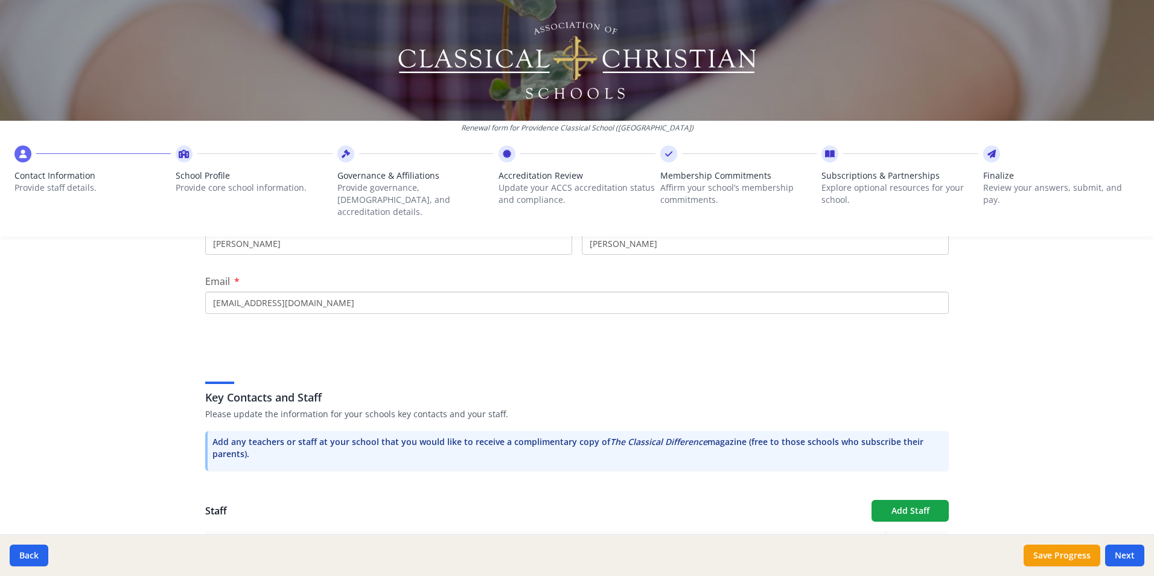
scroll to position [181, 0]
click at [1087, 363] on div "Renewal form for Providence Classical School ([GEOGRAPHIC_DATA]) Contact Inform…" at bounding box center [577, 288] width 1154 height 576
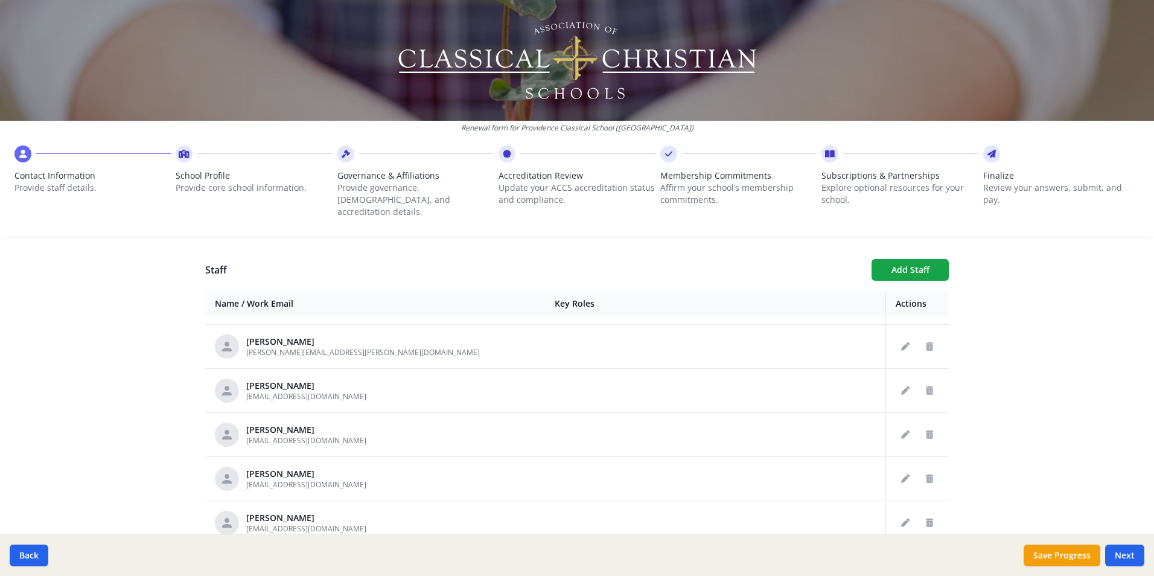
scroll to position [302, 0]
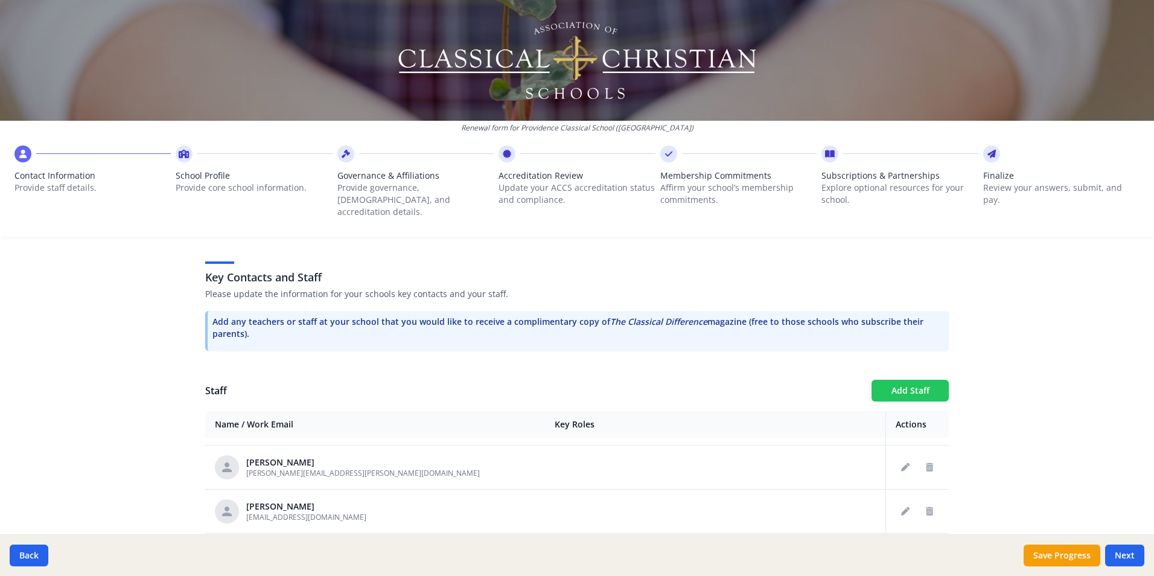
click at [914, 380] on button "Add Staff" at bounding box center [909, 391] width 77 height 22
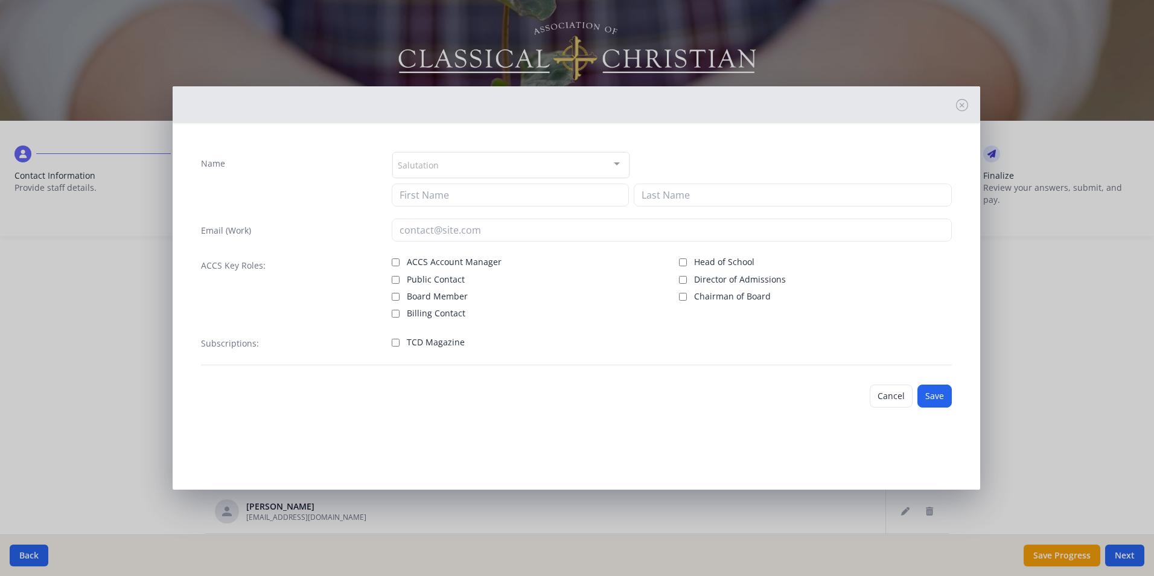
click at [579, 162] on div "Salutation" at bounding box center [510, 165] width 237 height 26
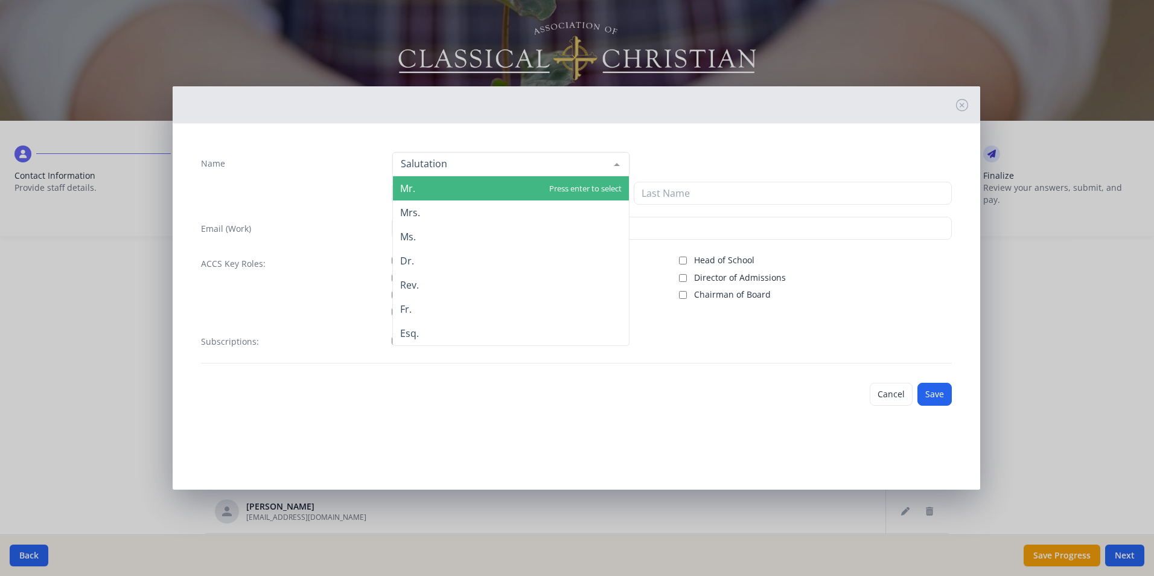
click at [456, 189] on span "Mr." at bounding box center [511, 188] width 236 height 24
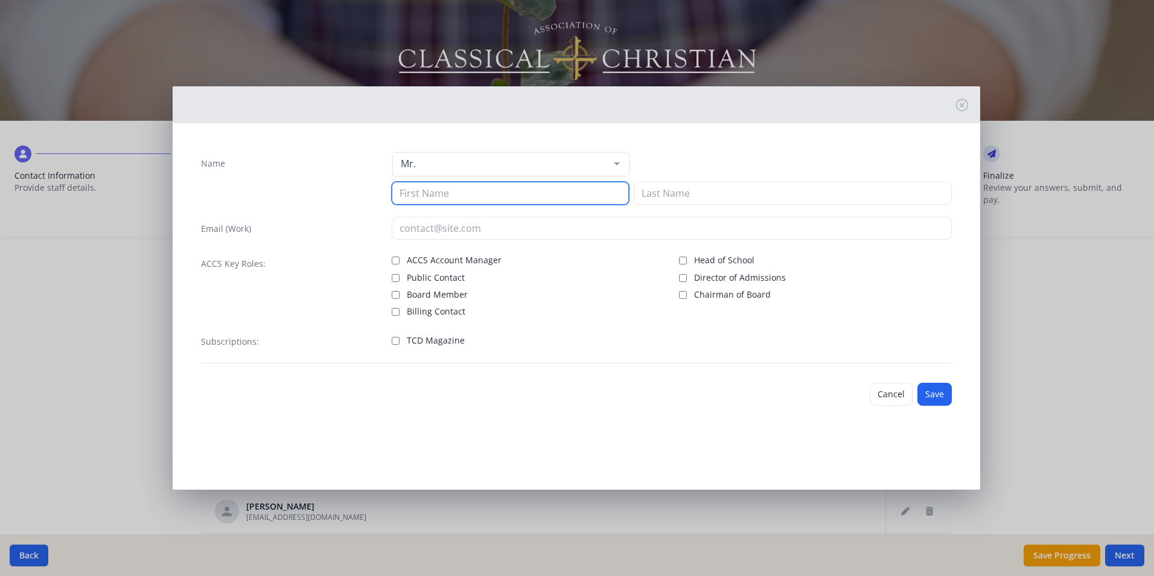
click at [438, 188] on input at bounding box center [510, 193] width 237 height 23
type input "[PERSON_NAME]"
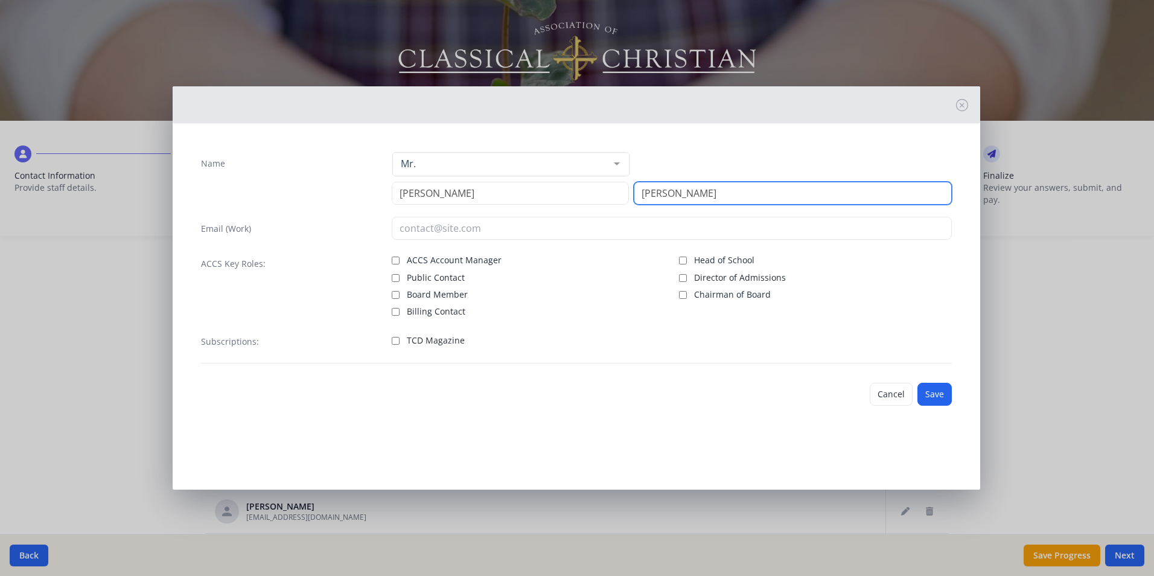
type input "[PERSON_NAME]"
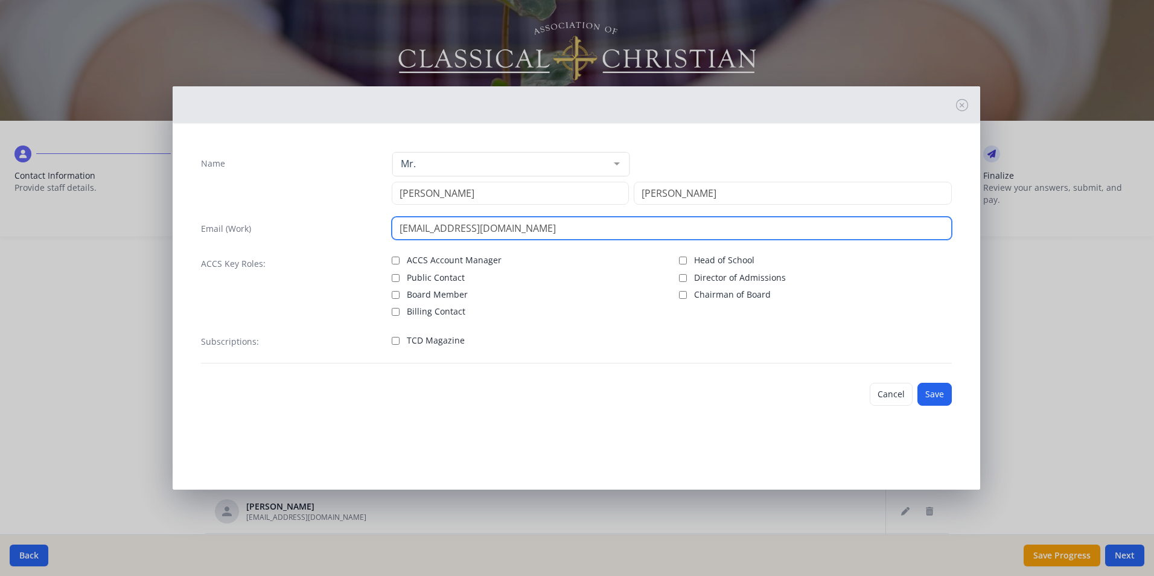
type input "[EMAIL_ADDRESS][DOMAIN_NAME]"
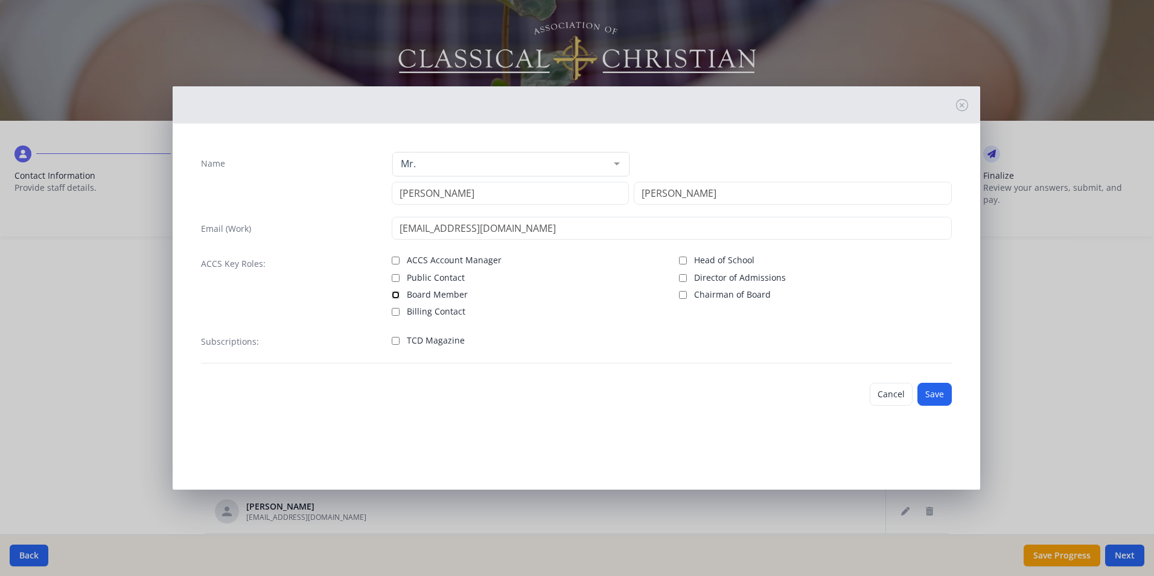
click at [394, 298] on input "Board Member" at bounding box center [396, 295] width 8 height 8
checkbox input "true"
click at [929, 396] on button "Save" at bounding box center [934, 394] width 34 height 23
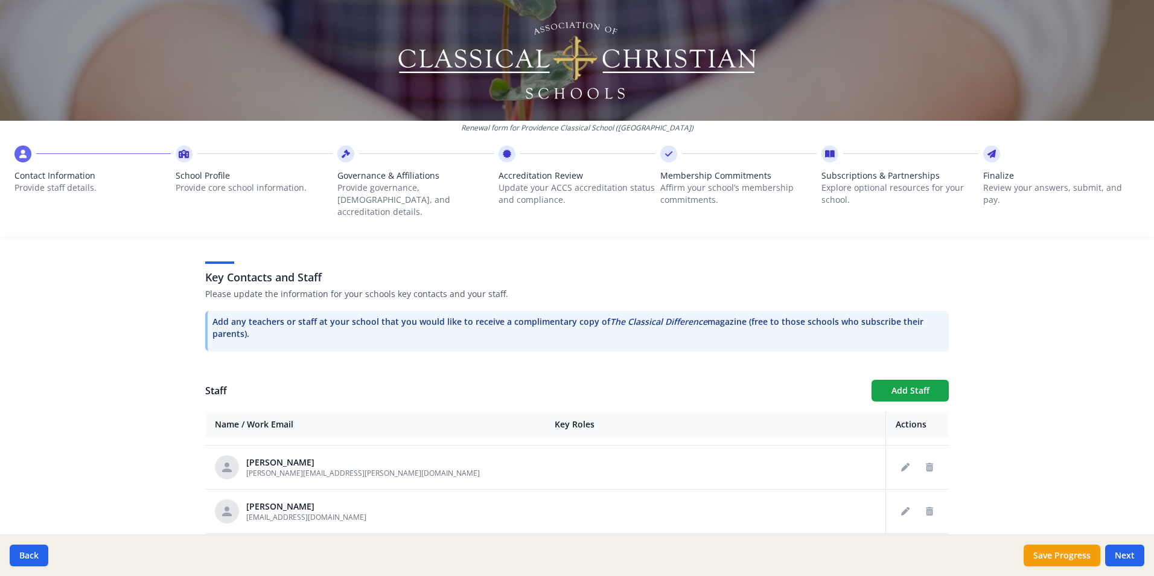
scroll to position [1799, 0]
click at [1039, 345] on div "Renewal form for Providence Classical School ([GEOGRAPHIC_DATA]) Contact Inform…" at bounding box center [577, 288] width 1154 height 576
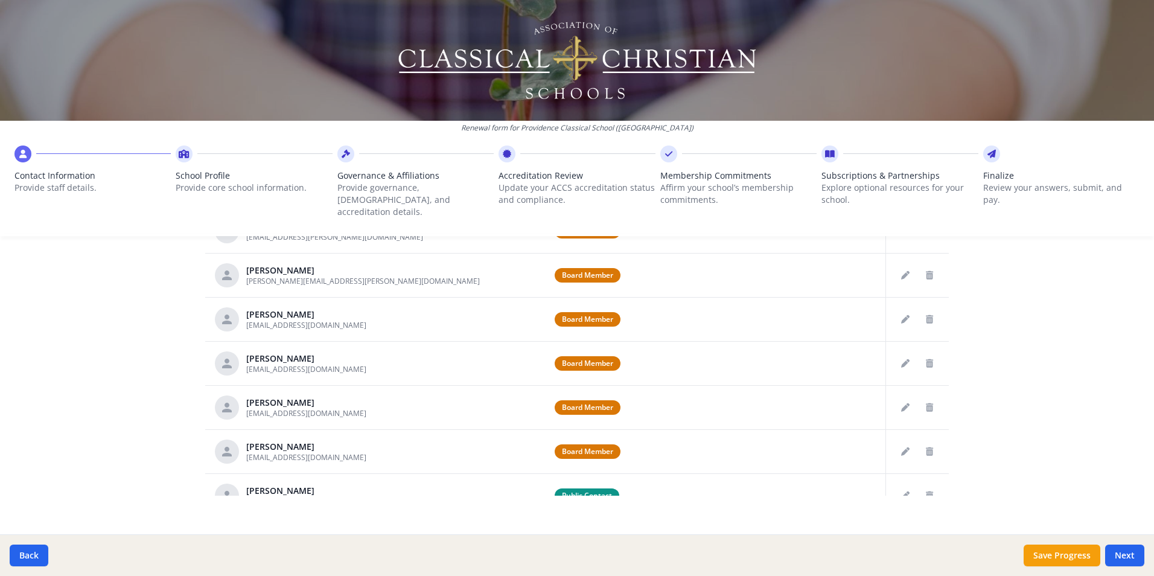
scroll to position [0, 0]
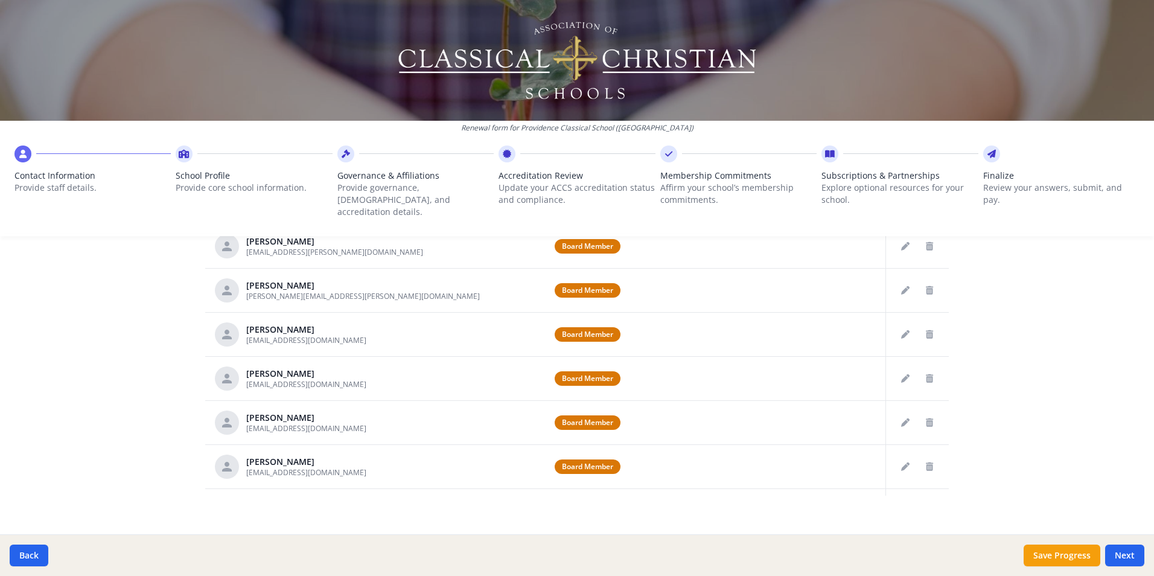
click at [1022, 323] on div "Renewal form for Providence Classical School ([GEOGRAPHIC_DATA]) Contact Inform…" at bounding box center [577, 288] width 1154 height 576
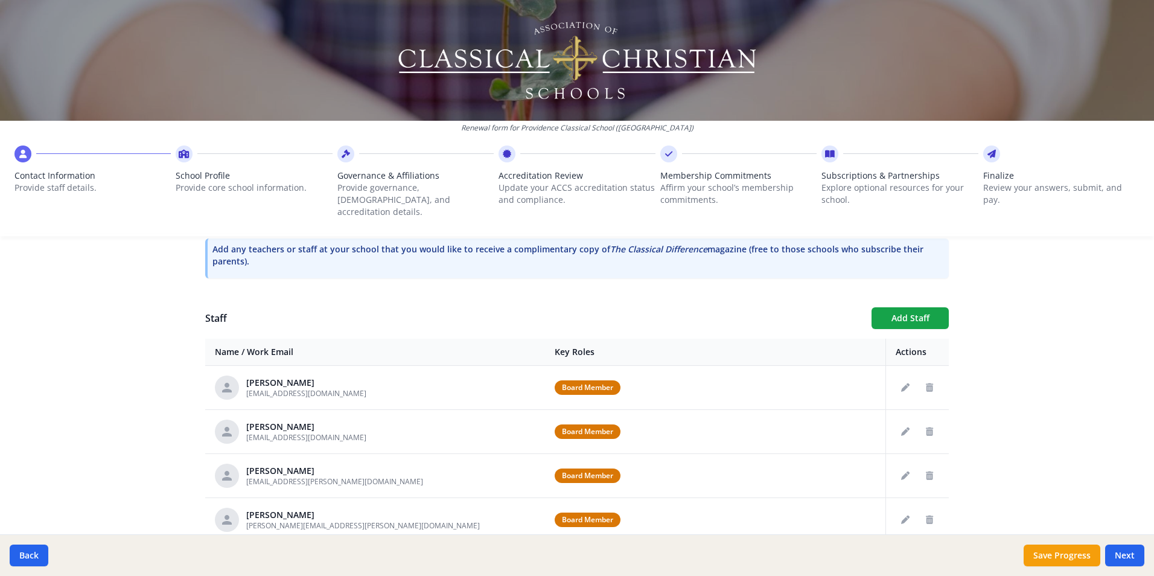
scroll to position [362, 0]
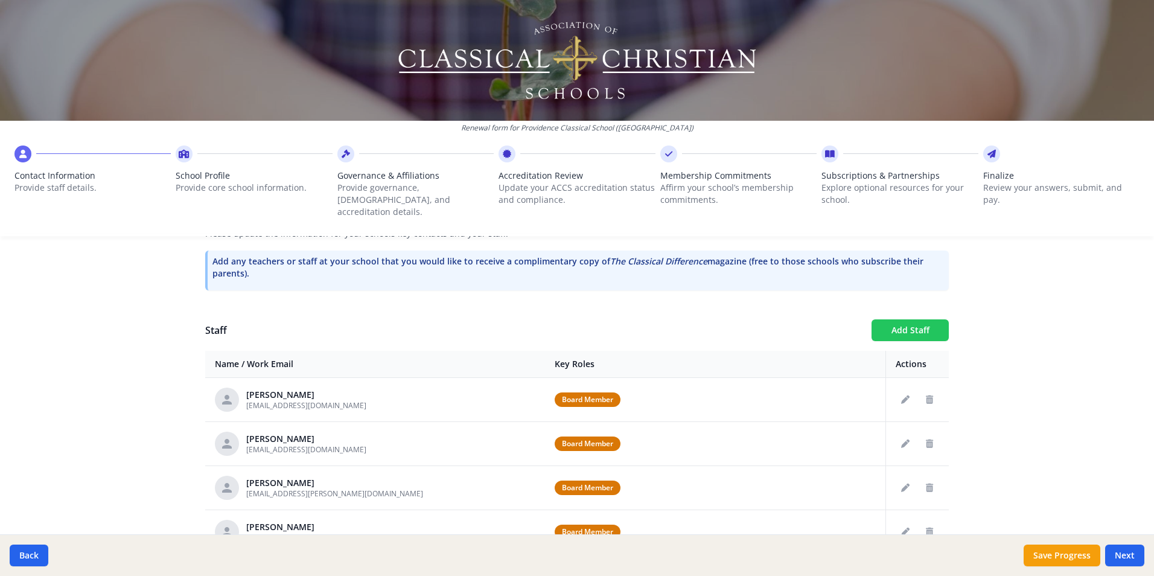
click at [886, 319] on button "Add Staff" at bounding box center [909, 330] width 77 height 22
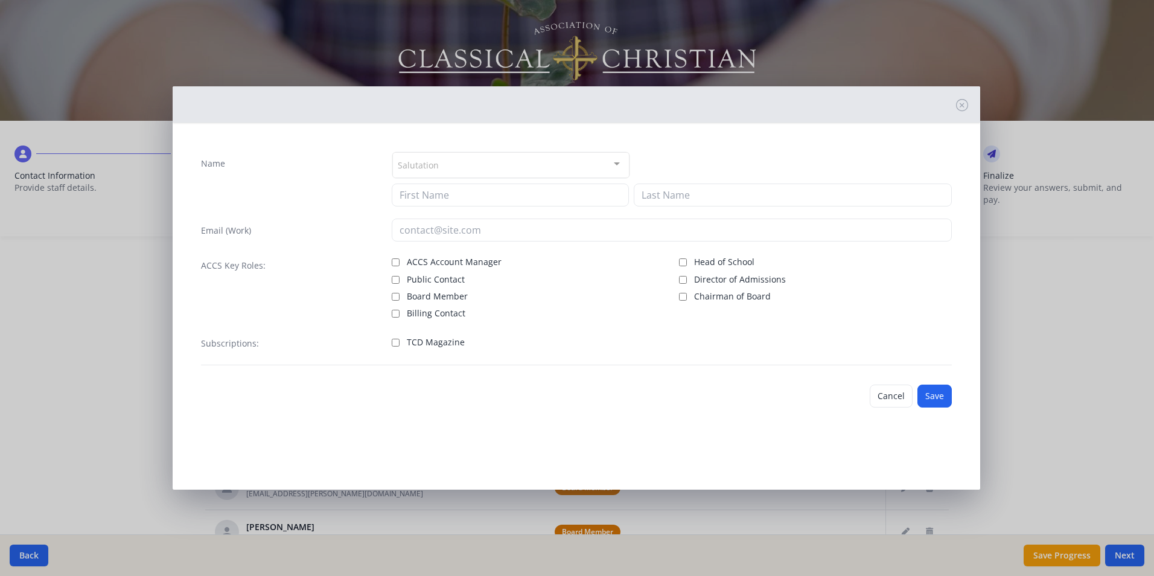
click at [438, 153] on div "Salutation" at bounding box center [510, 165] width 237 height 26
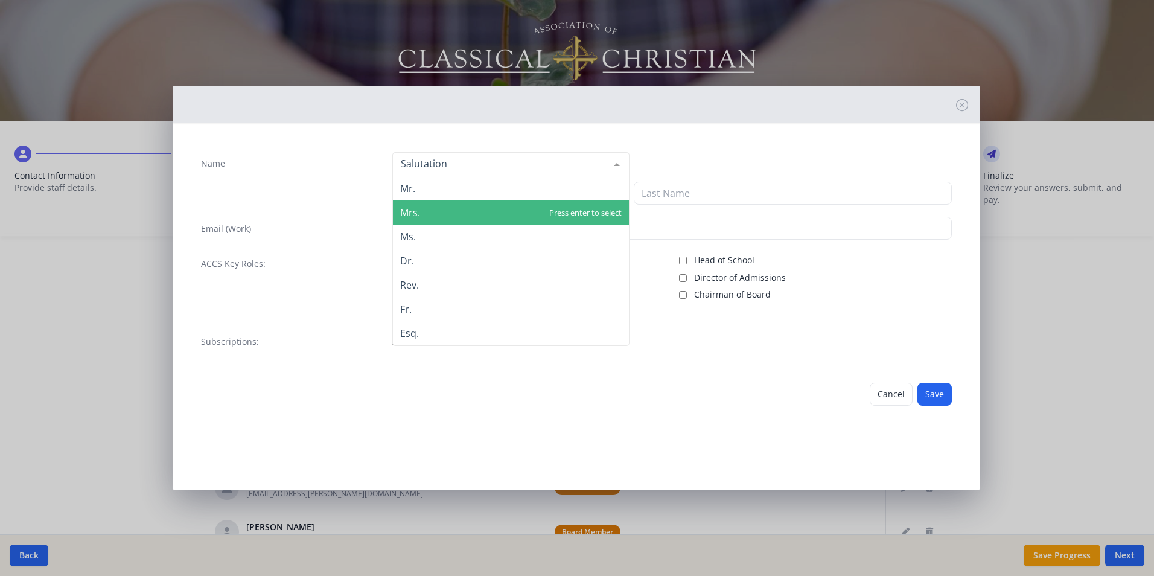
click at [421, 211] on span "Mrs." at bounding box center [511, 212] width 236 height 24
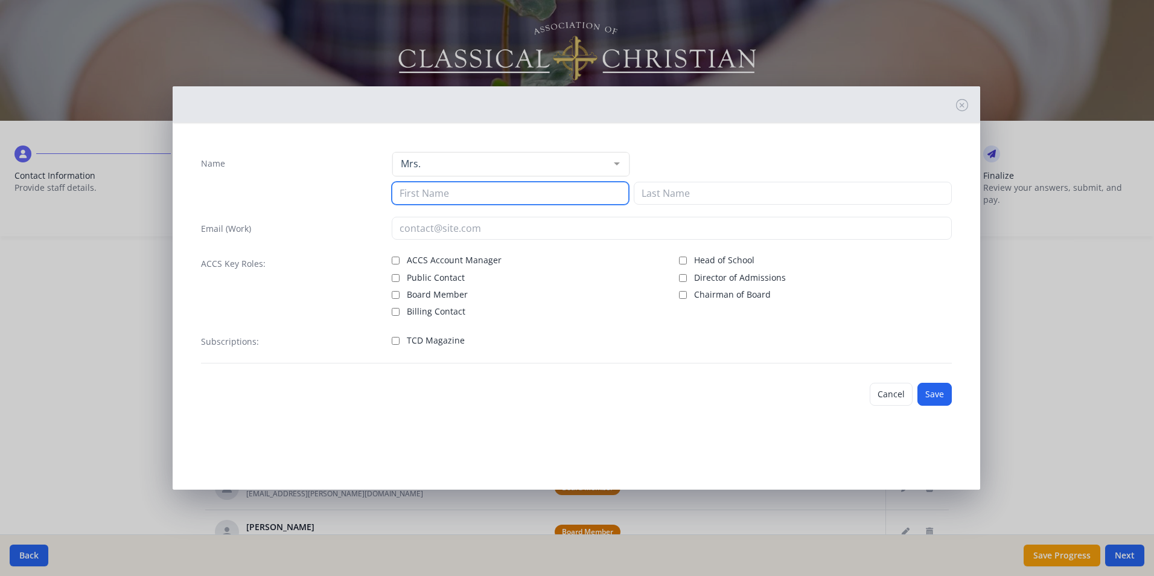
click at [429, 194] on input at bounding box center [510, 193] width 237 height 23
type input "[PERSON_NAME]"
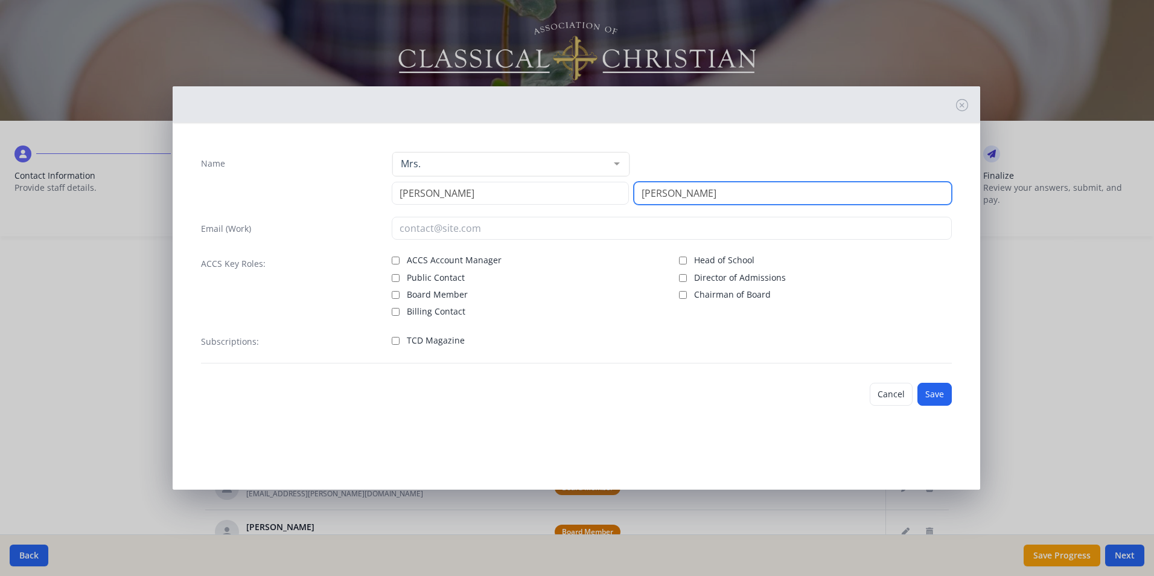
type input "[PERSON_NAME]"
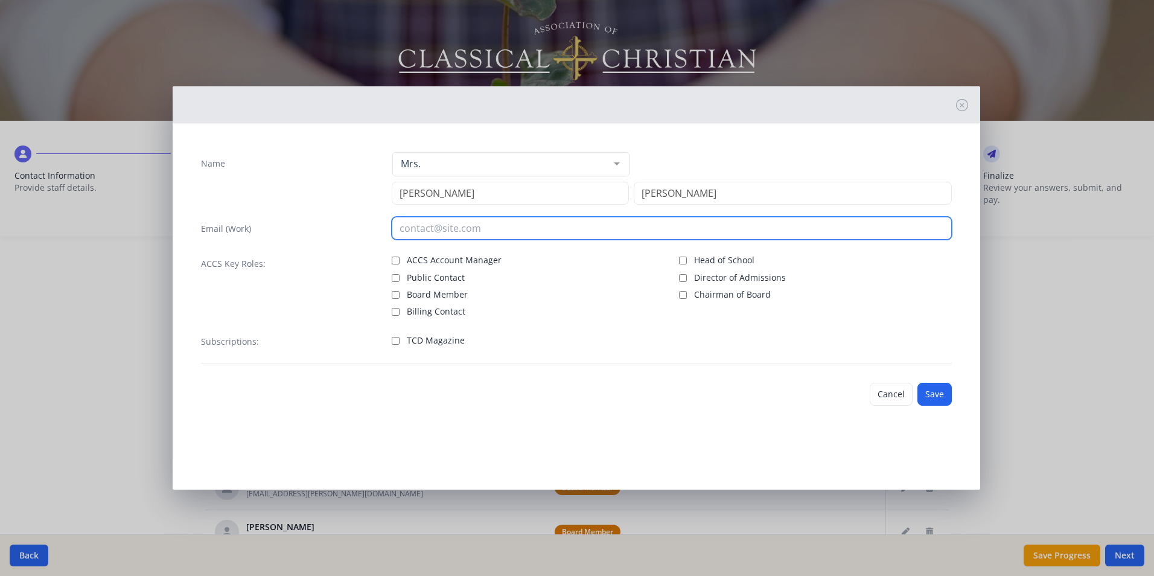
click at [425, 232] on input "email" at bounding box center [672, 228] width 560 height 23
type input "[EMAIL_ADDRESS][DOMAIN_NAME]"
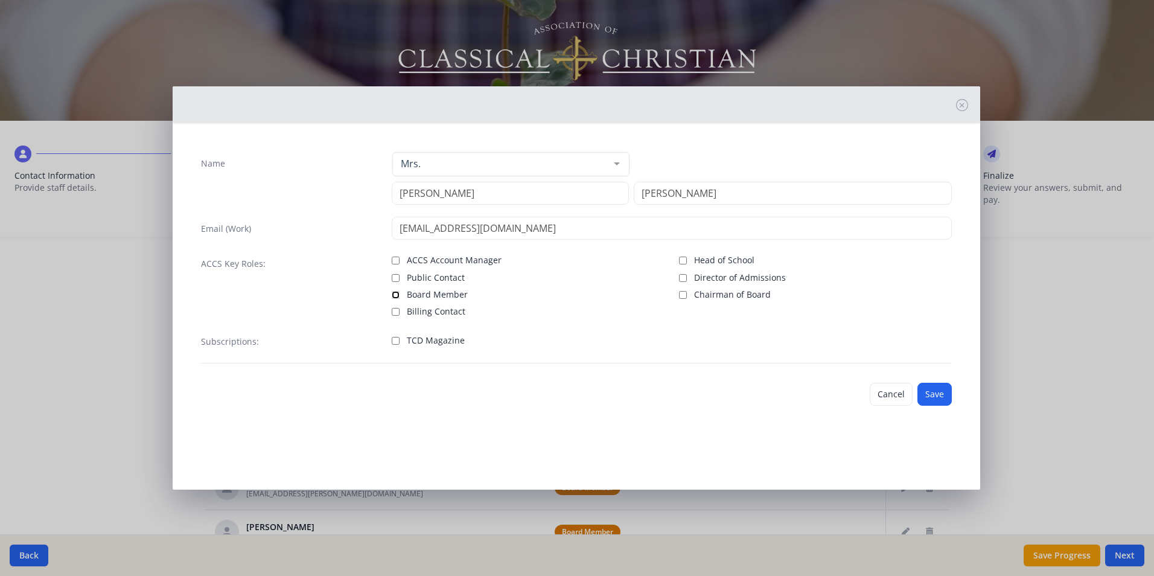
click at [393, 292] on input "Board Member" at bounding box center [396, 295] width 8 height 8
checkbox input "true"
click at [944, 397] on button "Save" at bounding box center [934, 394] width 34 height 23
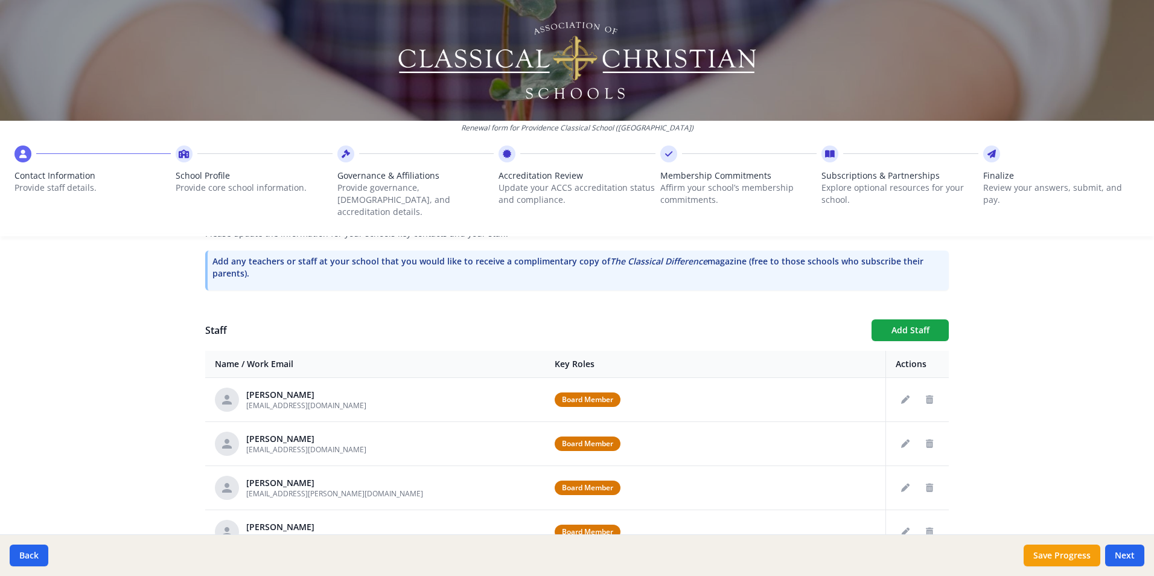
click at [1019, 343] on div "Renewal form for Providence Classical School ([GEOGRAPHIC_DATA]) Contact Inform…" at bounding box center [577, 288] width 1154 height 576
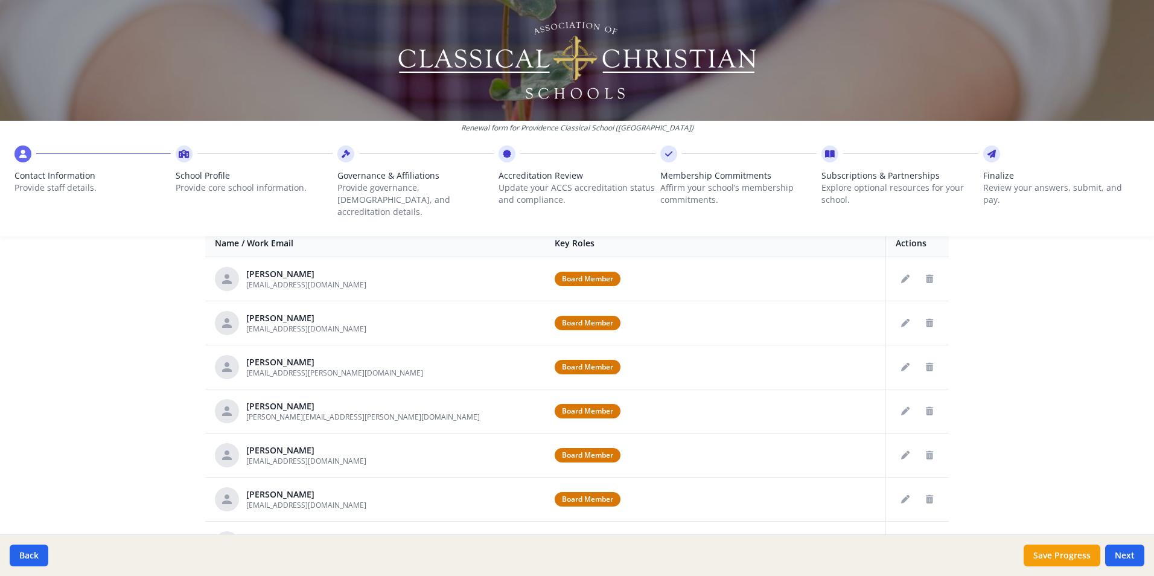
scroll to position [603, 0]
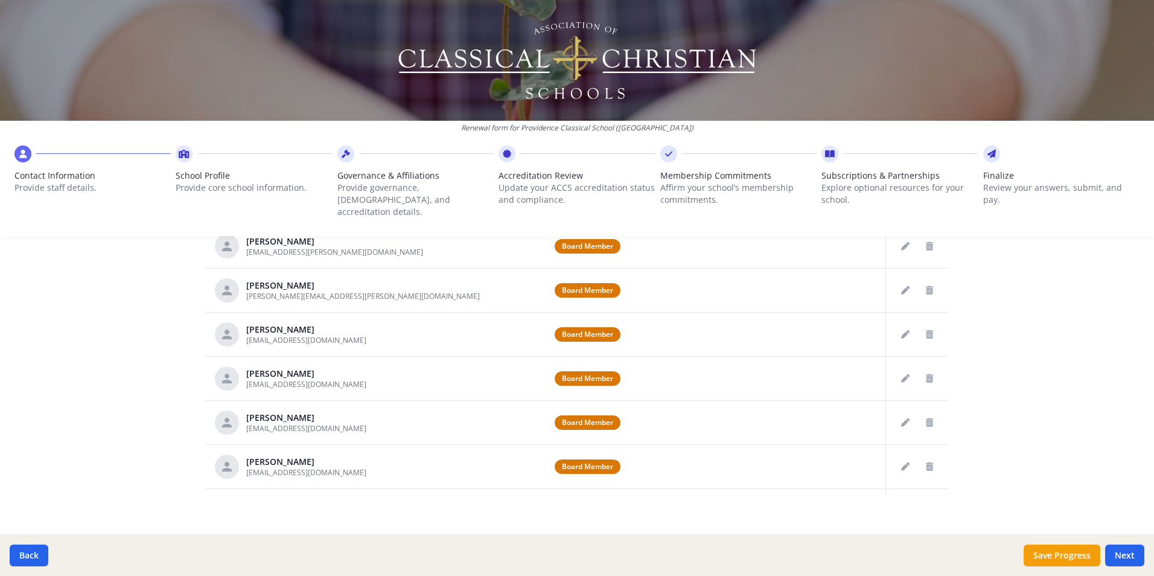
click at [1103, 371] on div "Renewal form for Providence Classical School ([GEOGRAPHIC_DATA]) Contact Inform…" at bounding box center [577, 288] width 1154 height 576
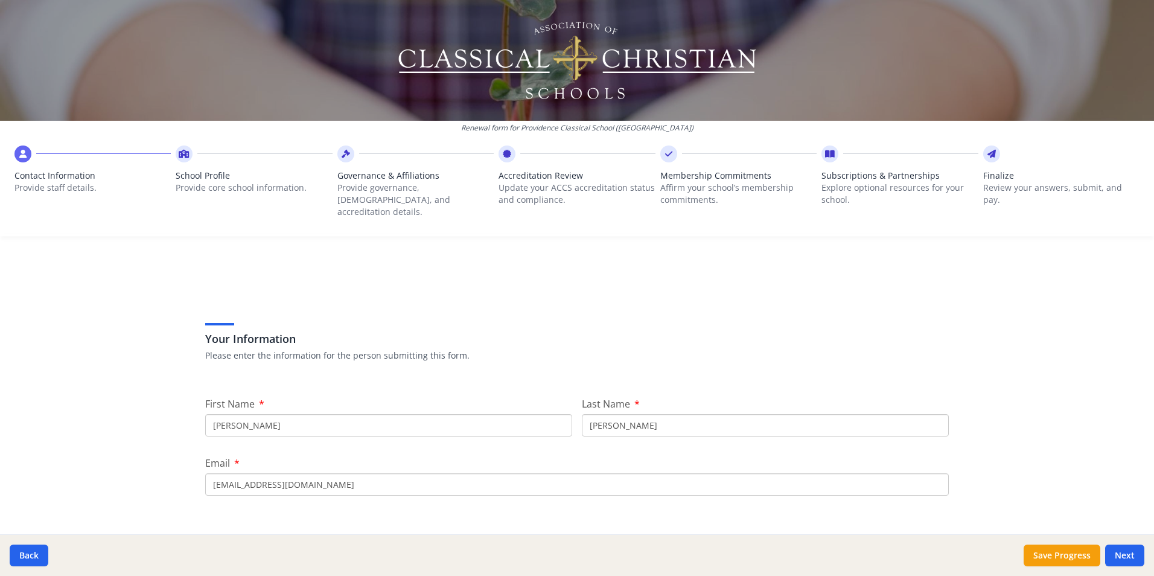
scroll to position [241, 0]
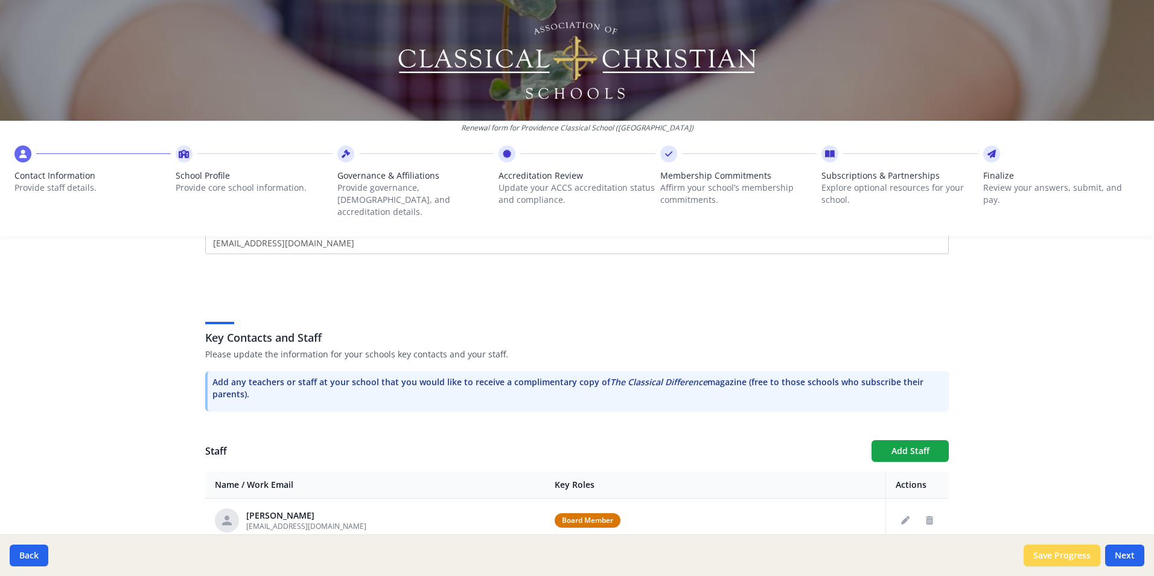
click at [1062, 559] on button "Save Progress" at bounding box center [1061, 555] width 77 height 22
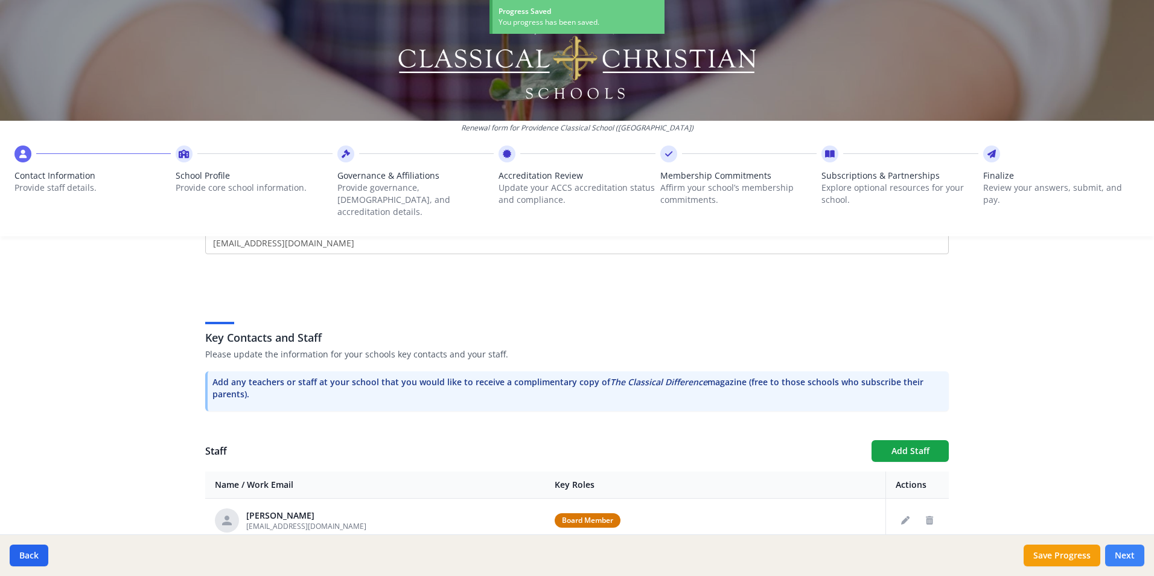
click at [1129, 559] on button "Next" at bounding box center [1124, 555] width 39 height 22
type input "[PHONE_NUMBER]"
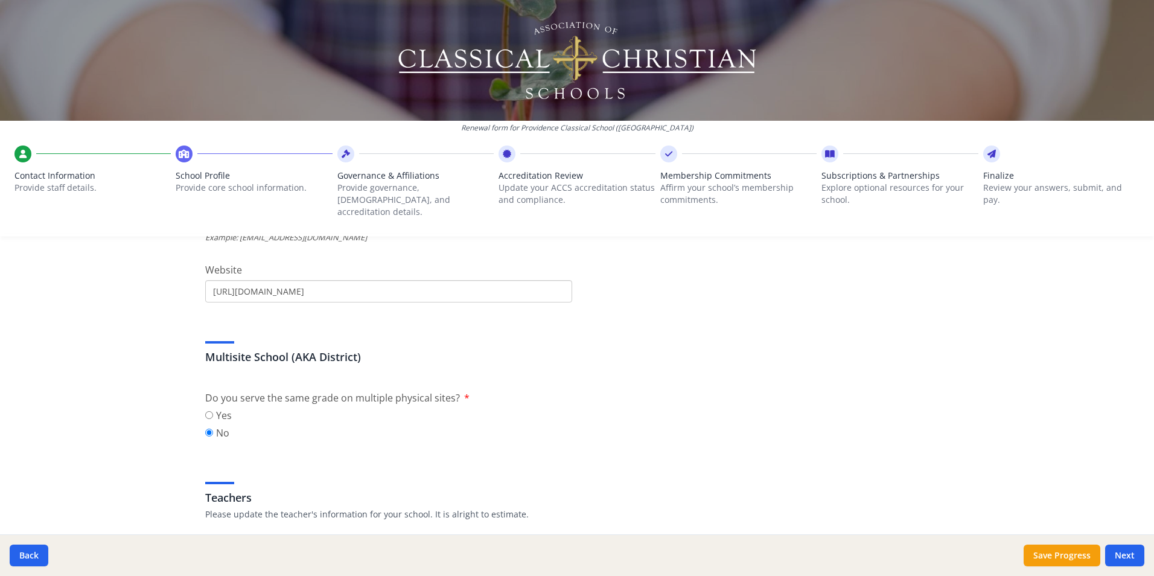
scroll to position [483, 0]
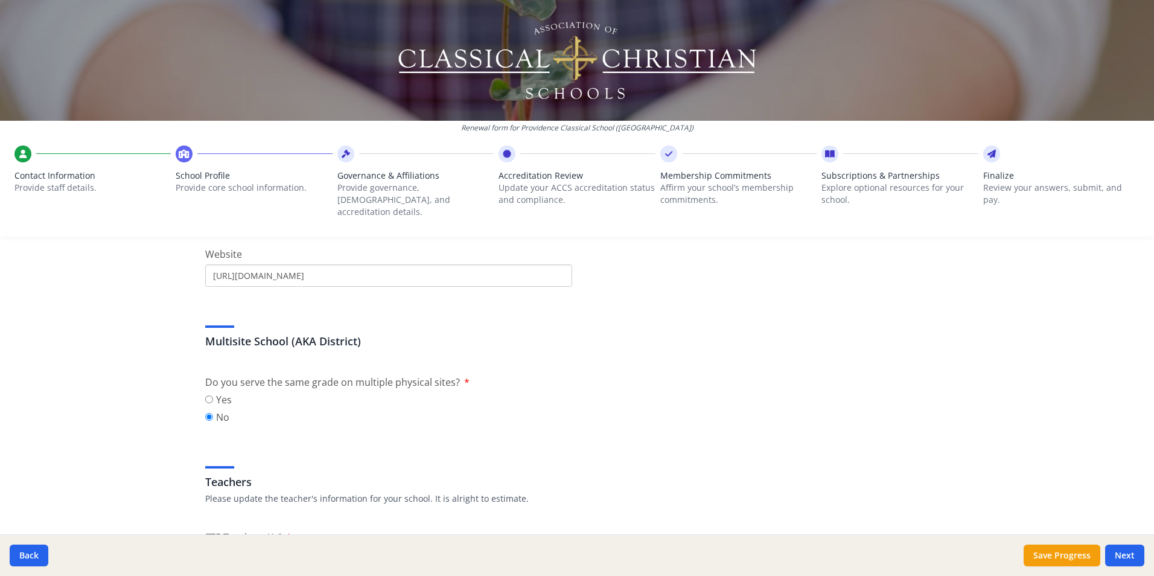
click at [700, 375] on div "Do you serve the same grade on multiple physical sites? Yes No" at bounding box center [576, 401] width 743 height 53
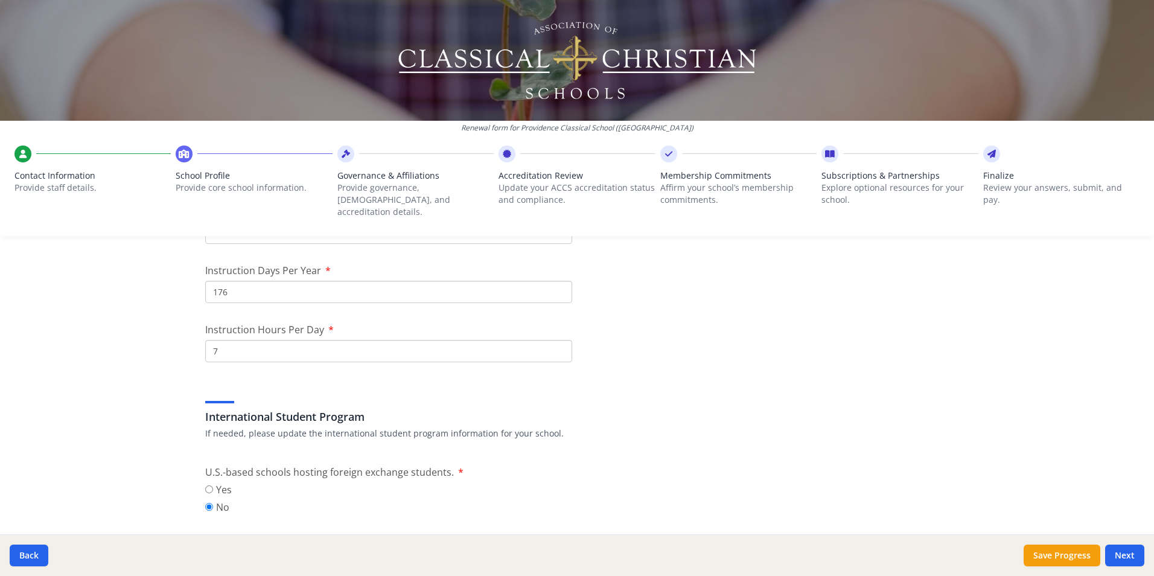
scroll to position [1086, 0]
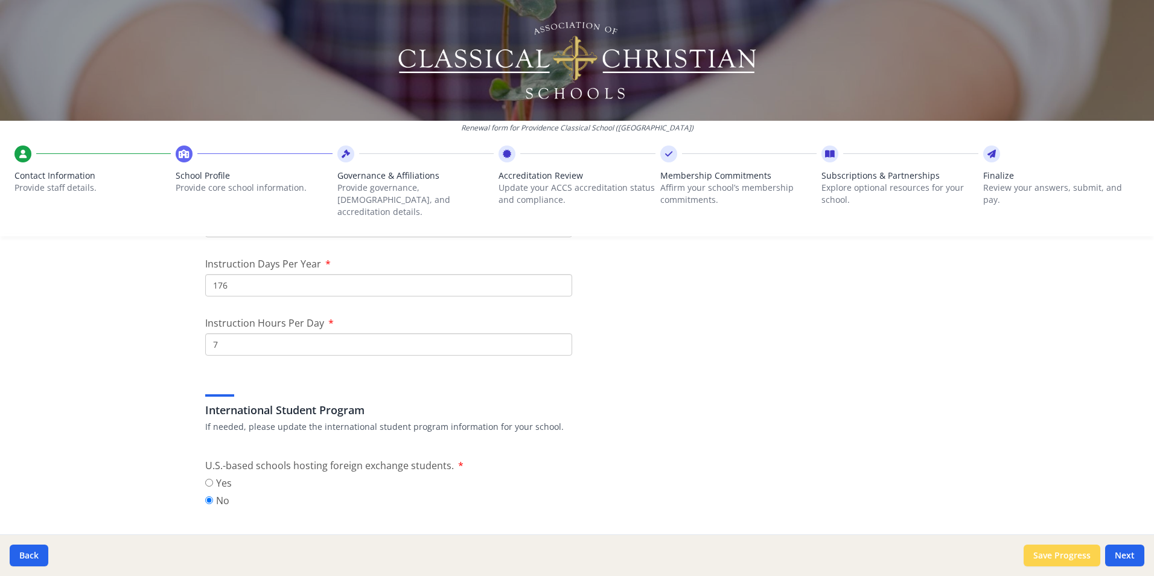
click at [1046, 553] on button "Save Progress" at bounding box center [1061, 555] width 77 height 22
type input "[PHONE_NUMBER]"
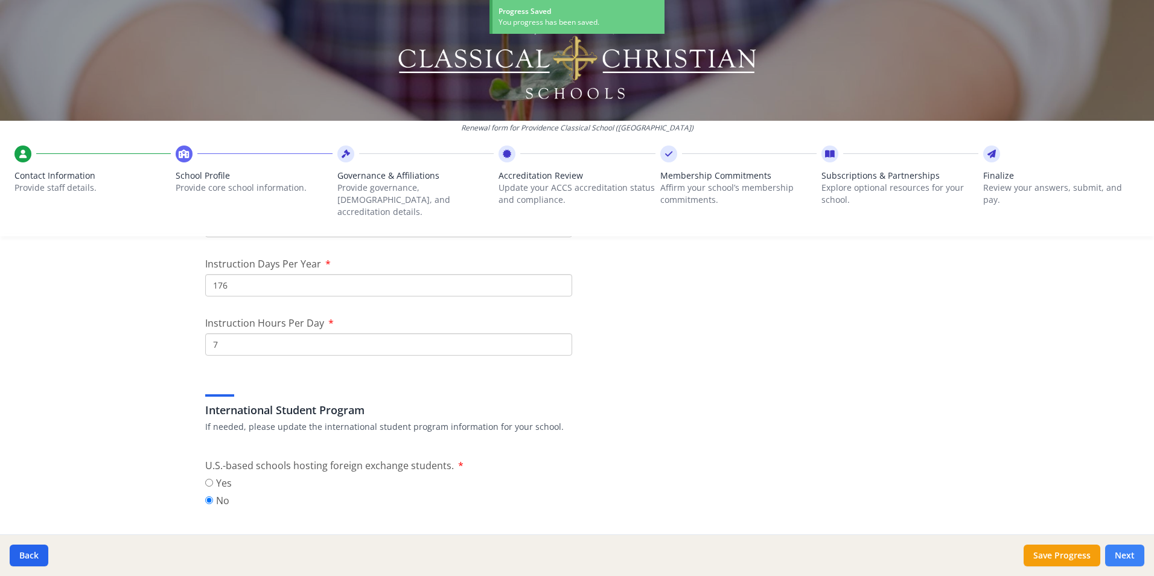
click at [1116, 544] on button "Next" at bounding box center [1124, 555] width 39 height 22
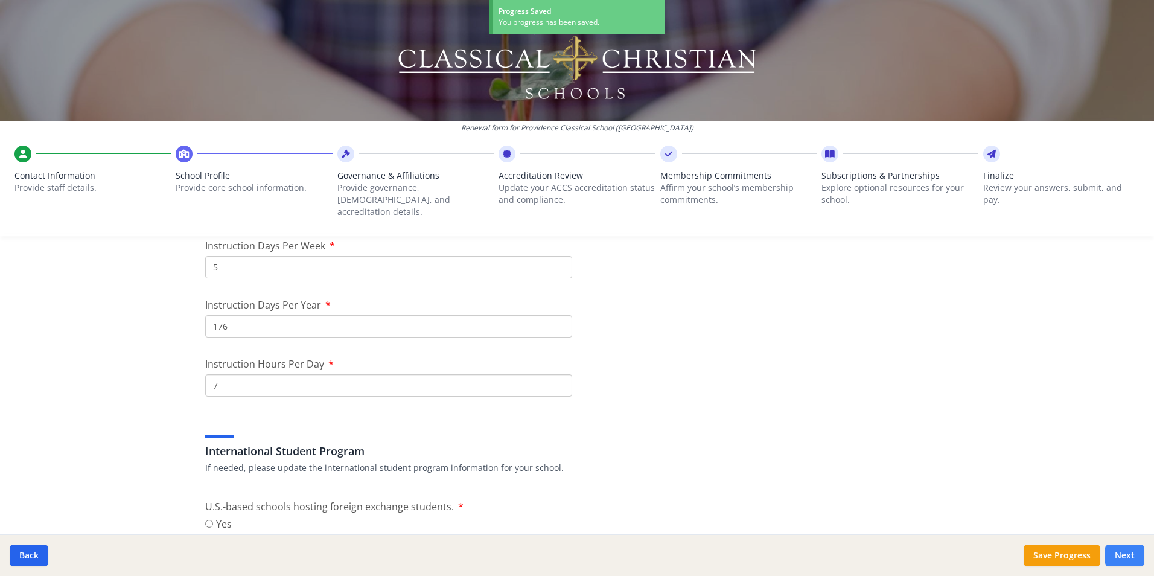
scroll to position [1107, 0]
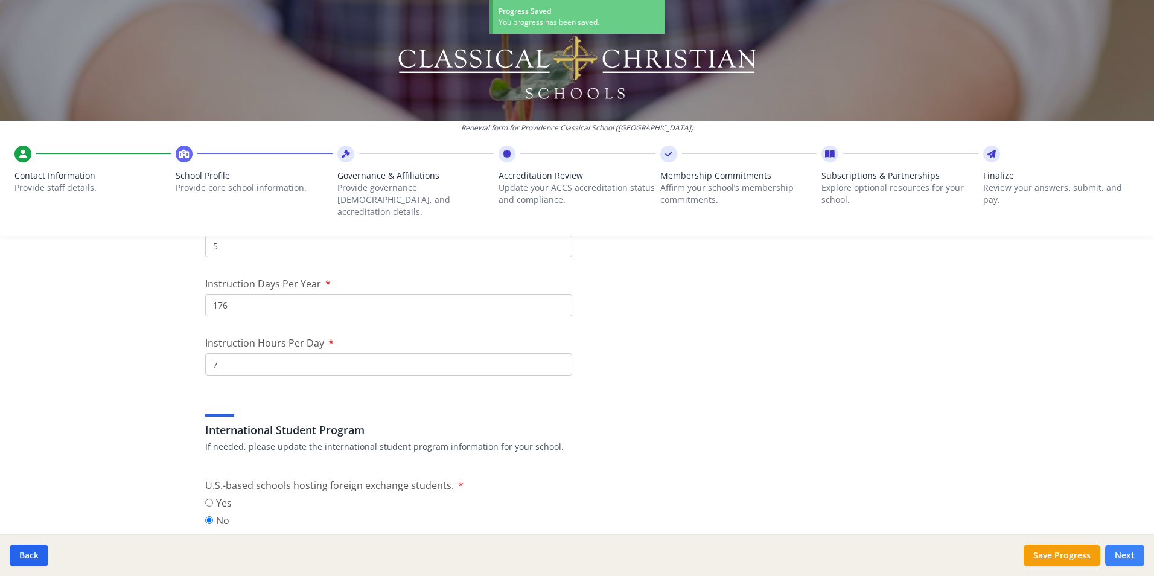
click at [1116, 549] on button "Next" at bounding box center [1124, 555] width 39 height 22
click at [1120, 549] on button "Next" at bounding box center [1124, 555] width 39 height 22
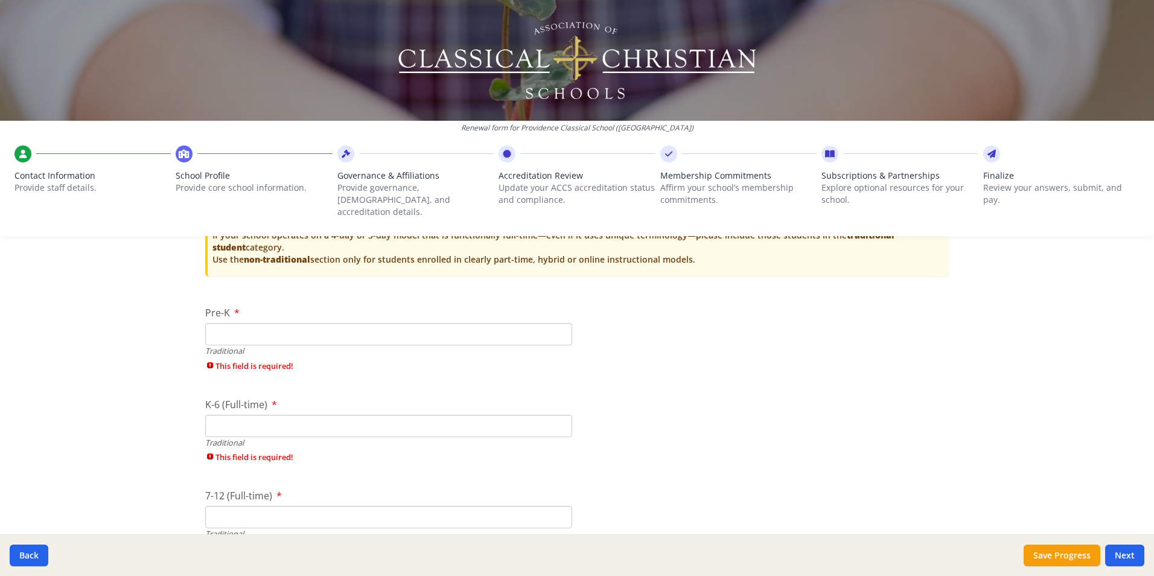
scroll to position [2556, 0]
